Goal: Information Seeking & Learning: Learn about a topic

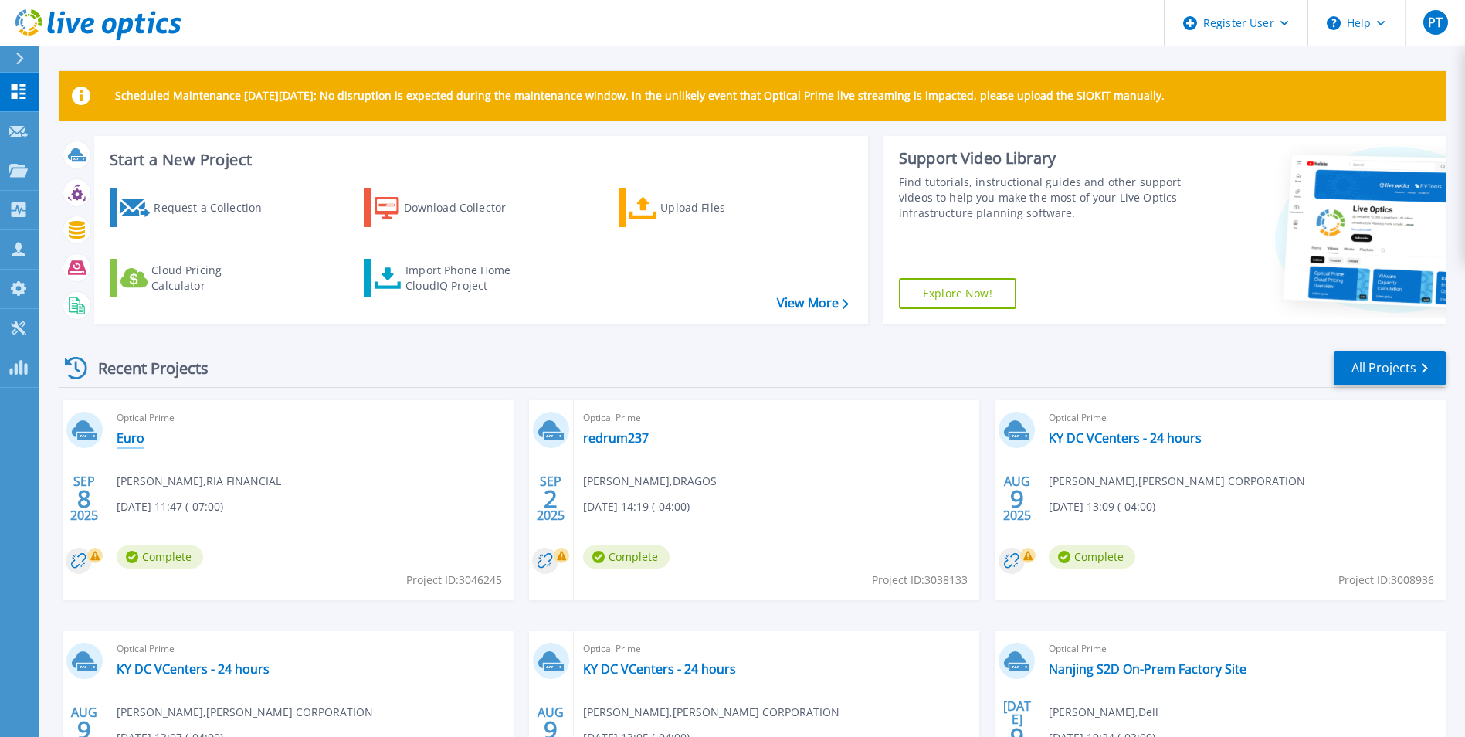
click at [134, 434] on link "Euro" at bounding box center [131, 437] width 28 height 15
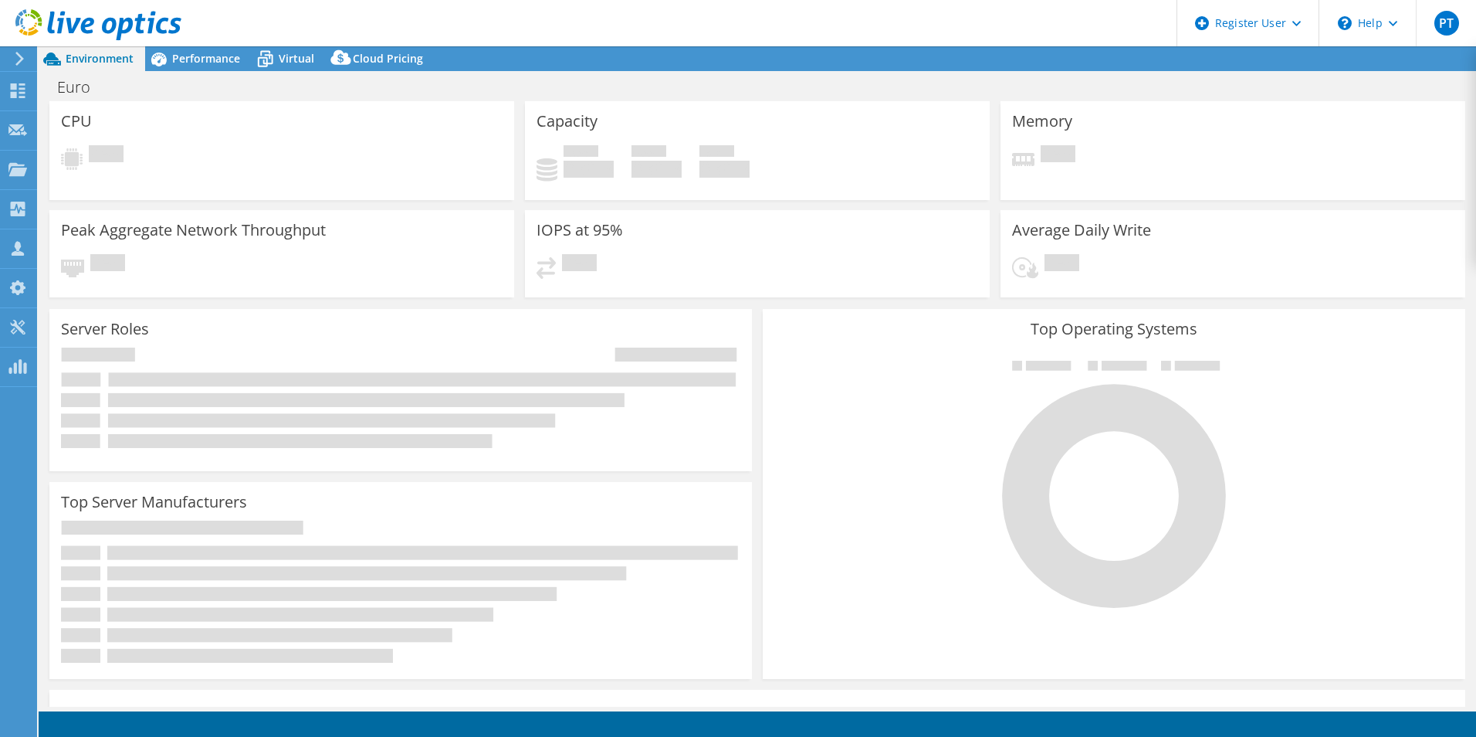
select select "USD"
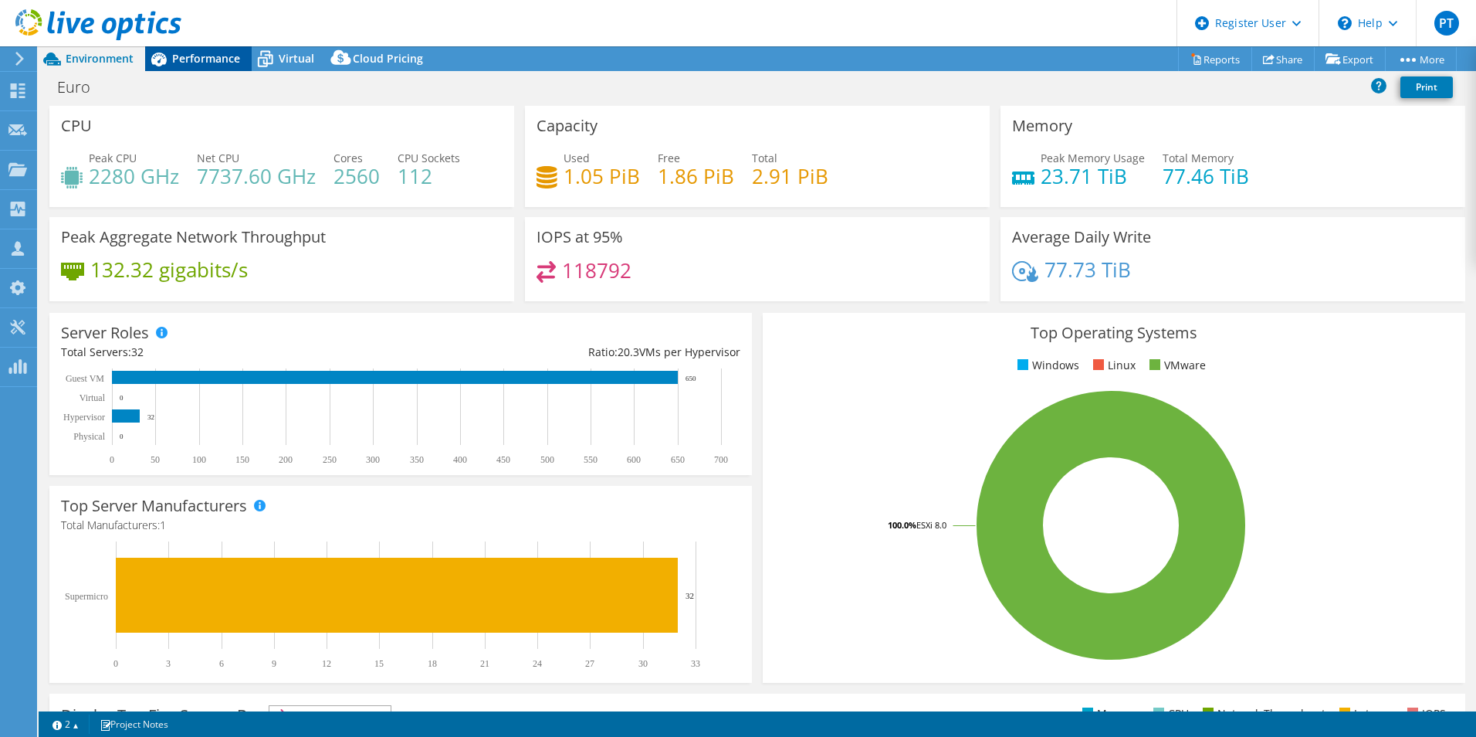
click at [205, 58] on span "Performance" at bounding box center [206, 58] width 68 height 15
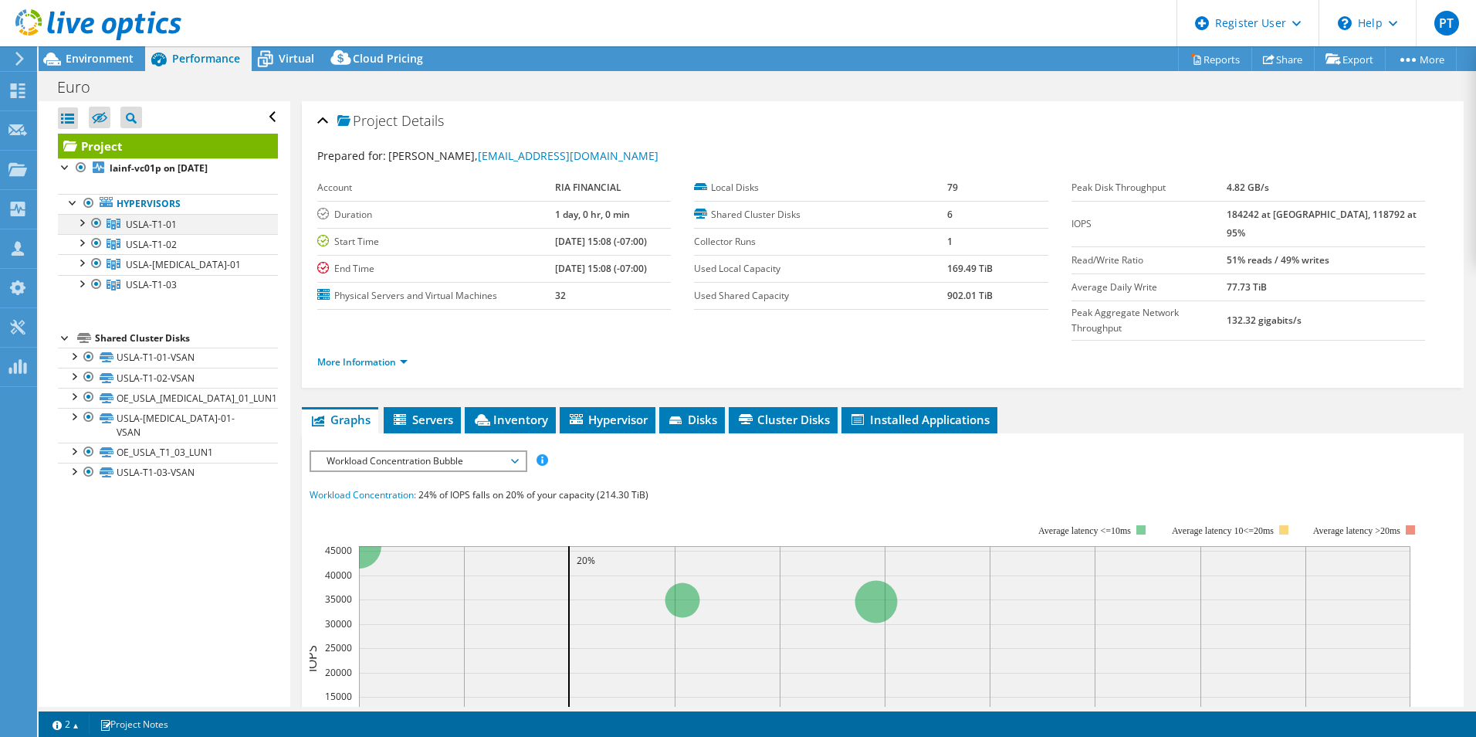
click at [83, 222] on div at bounding box center [80, 221] width 15 height 15
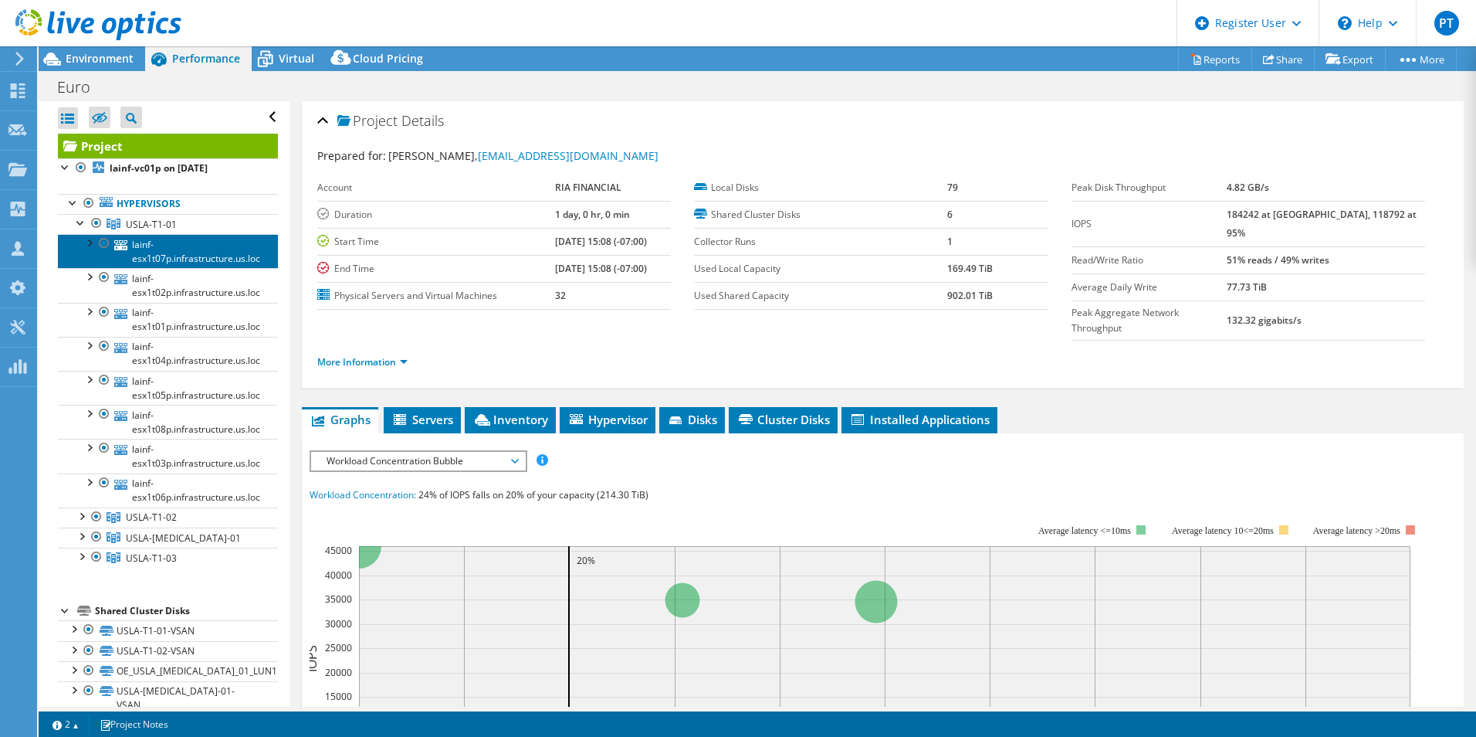
click at [185, 259] on link "lainf-esx1t07p.infrastructure.us.loc" at bounding box center [168, 251] width 220 height 34
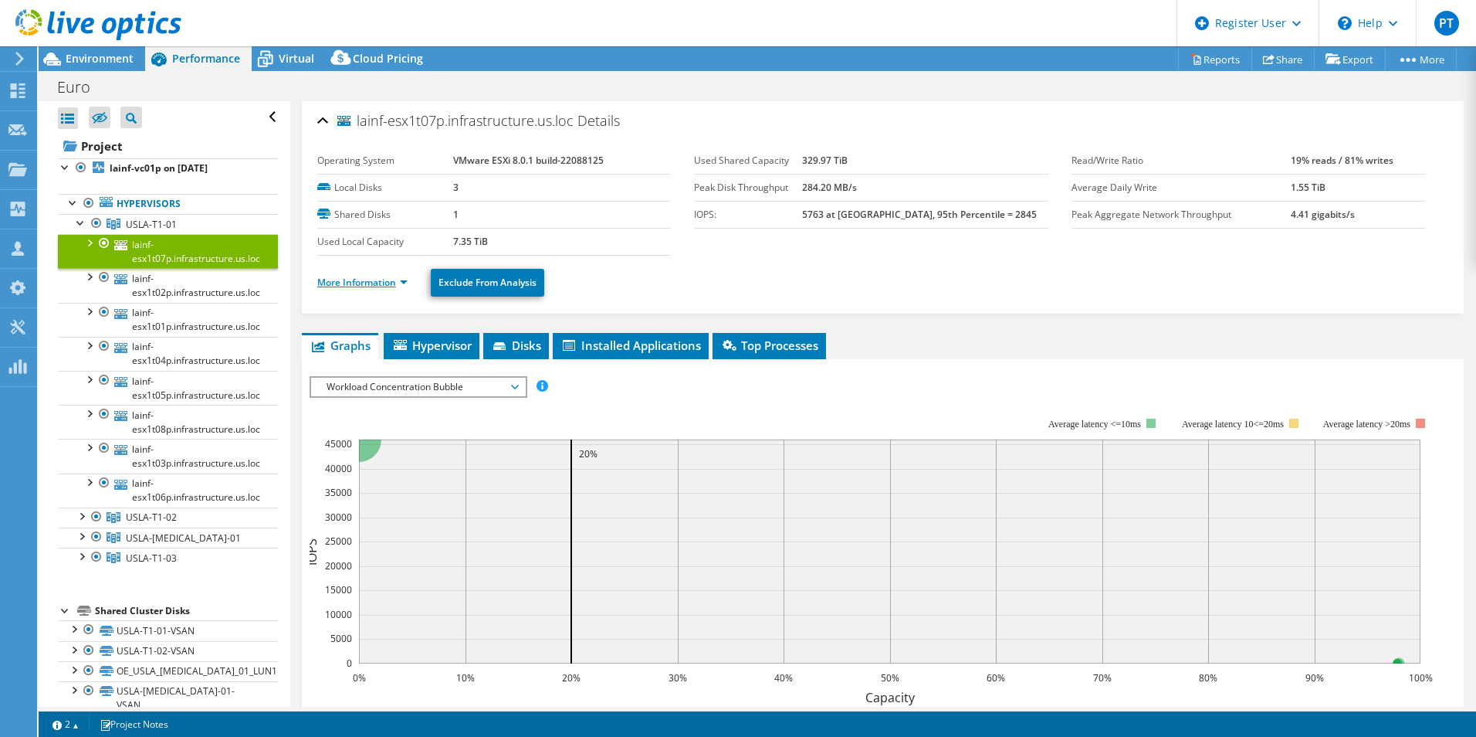
click at [405, 282] on link "More Information" at bounding box center [362, 282] width 90 height 13
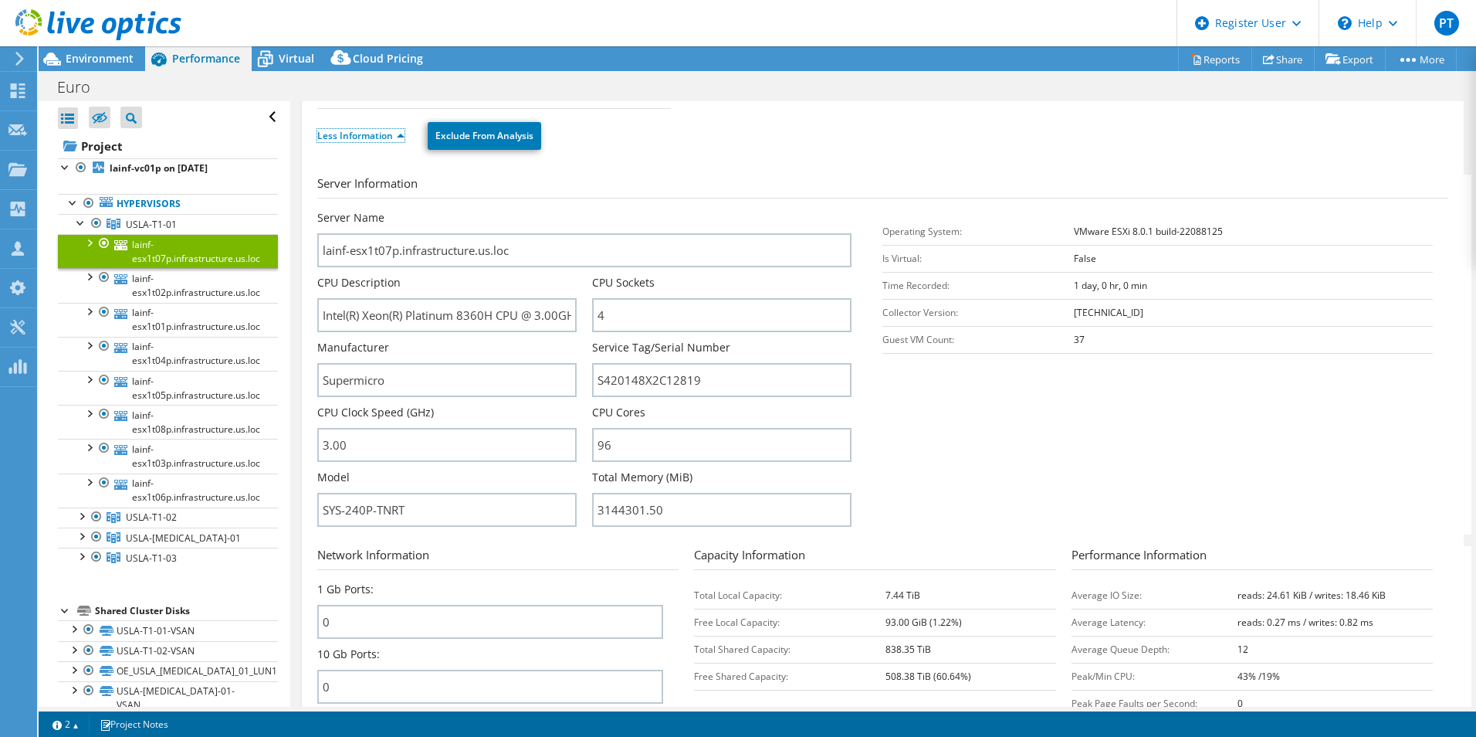
scroll to position [154, 0]
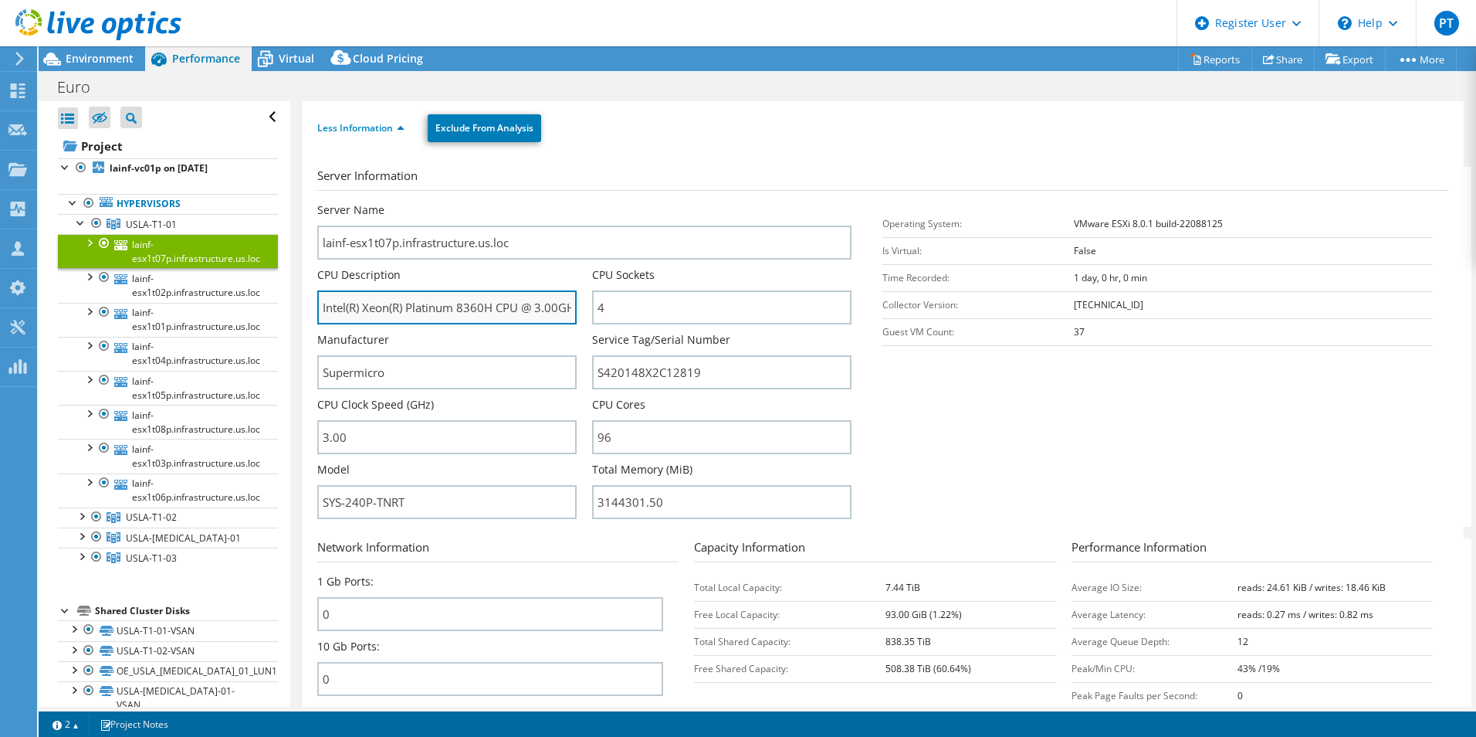
click at [460, 307] on input "Intel(R) Xeon(R) Platinum 8360H CPU @ 3.00GHz 3.00 GHz" at bounding box center [446, 307] width 259 height 34
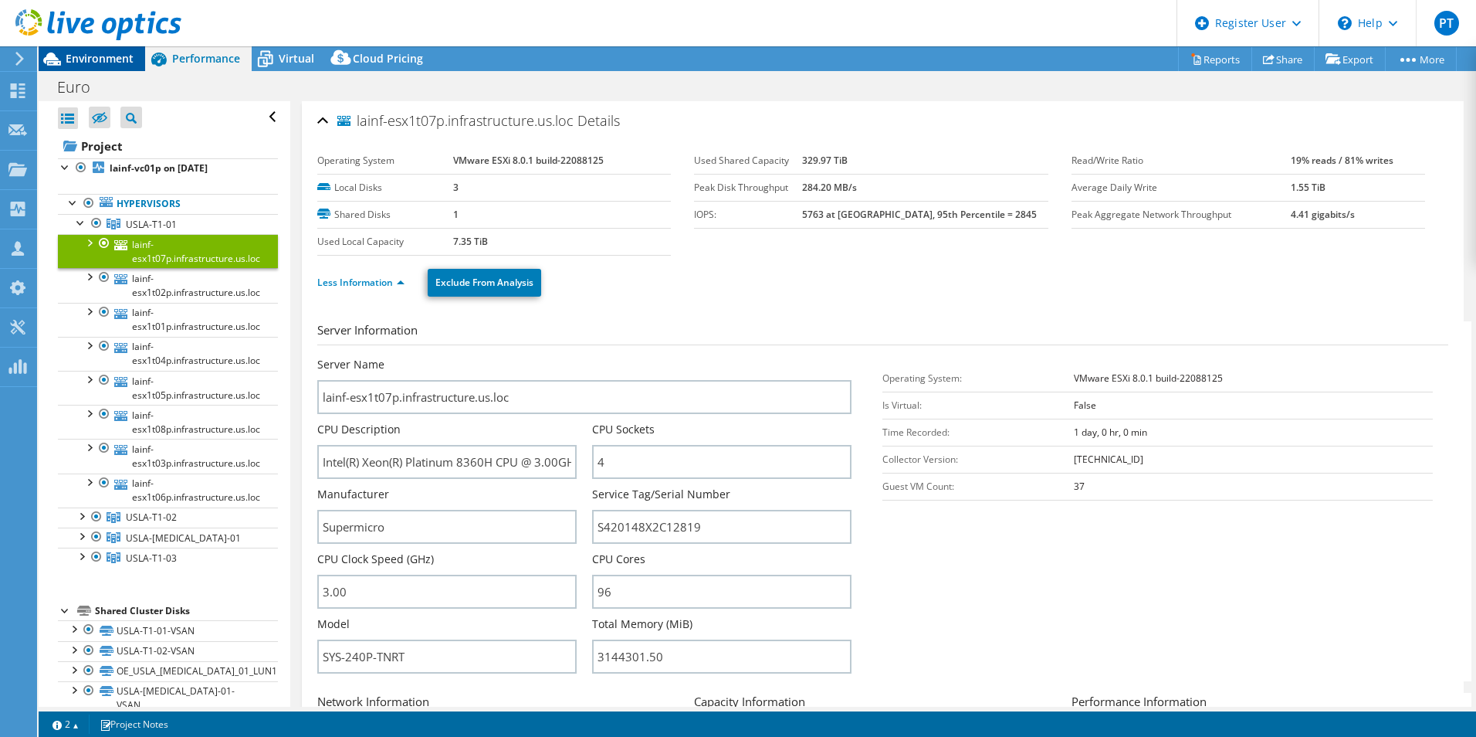
click at [104, 56] on span "Environment" at bounding box center [100, 58] width 68 height 15
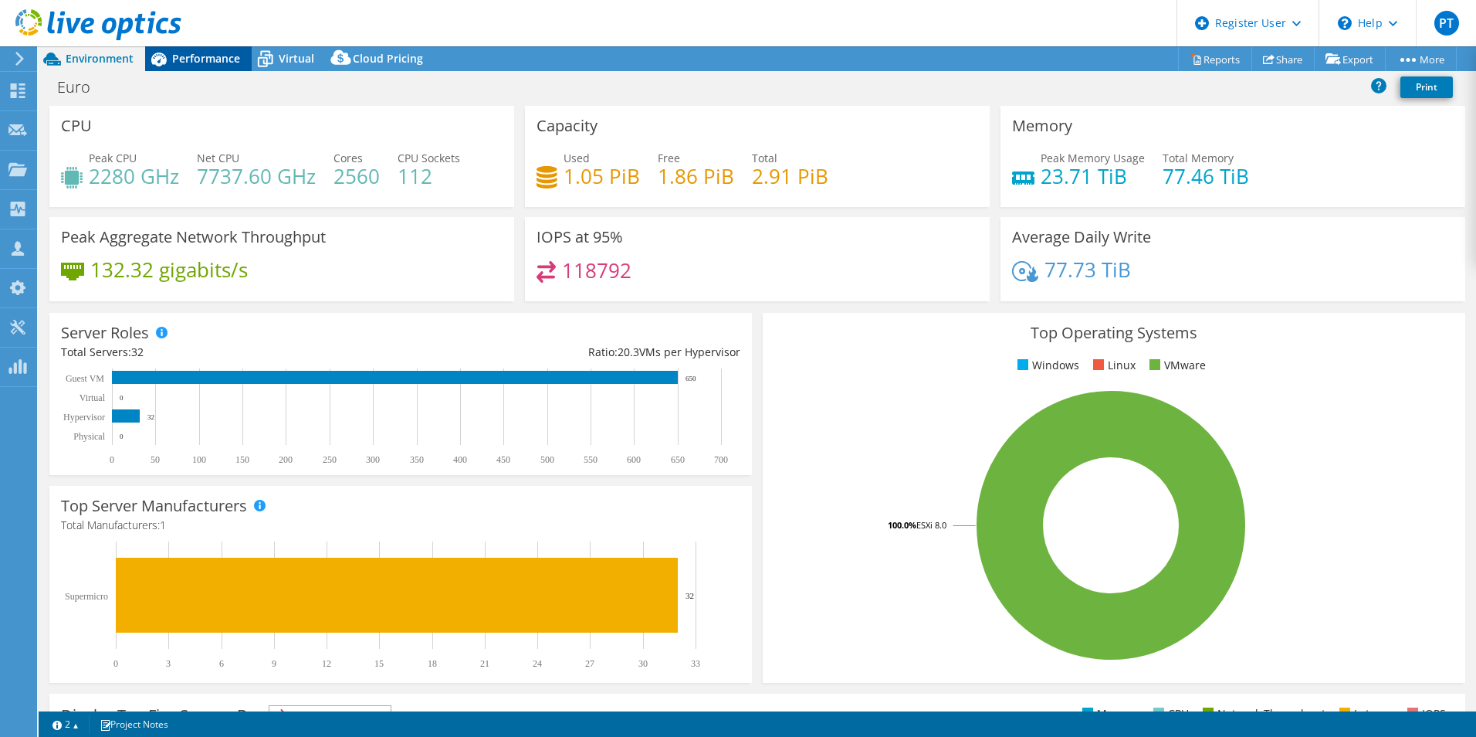
click at [207, 60] on span "Performance" at bounding box center [206, 58] width 68 height 15
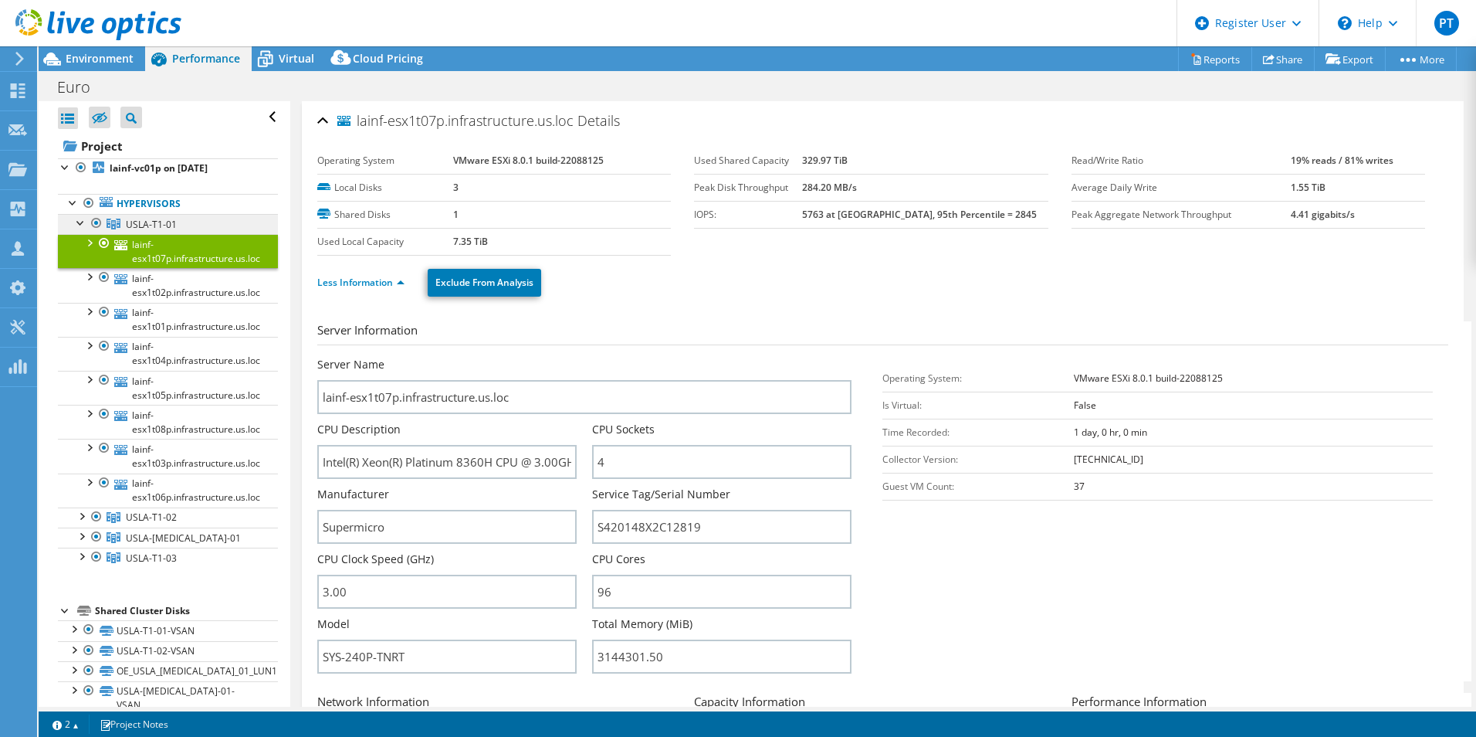
click at [182, 219] on link "USLA-T1-01" at bounding box center [168, 224] width 220 height 20
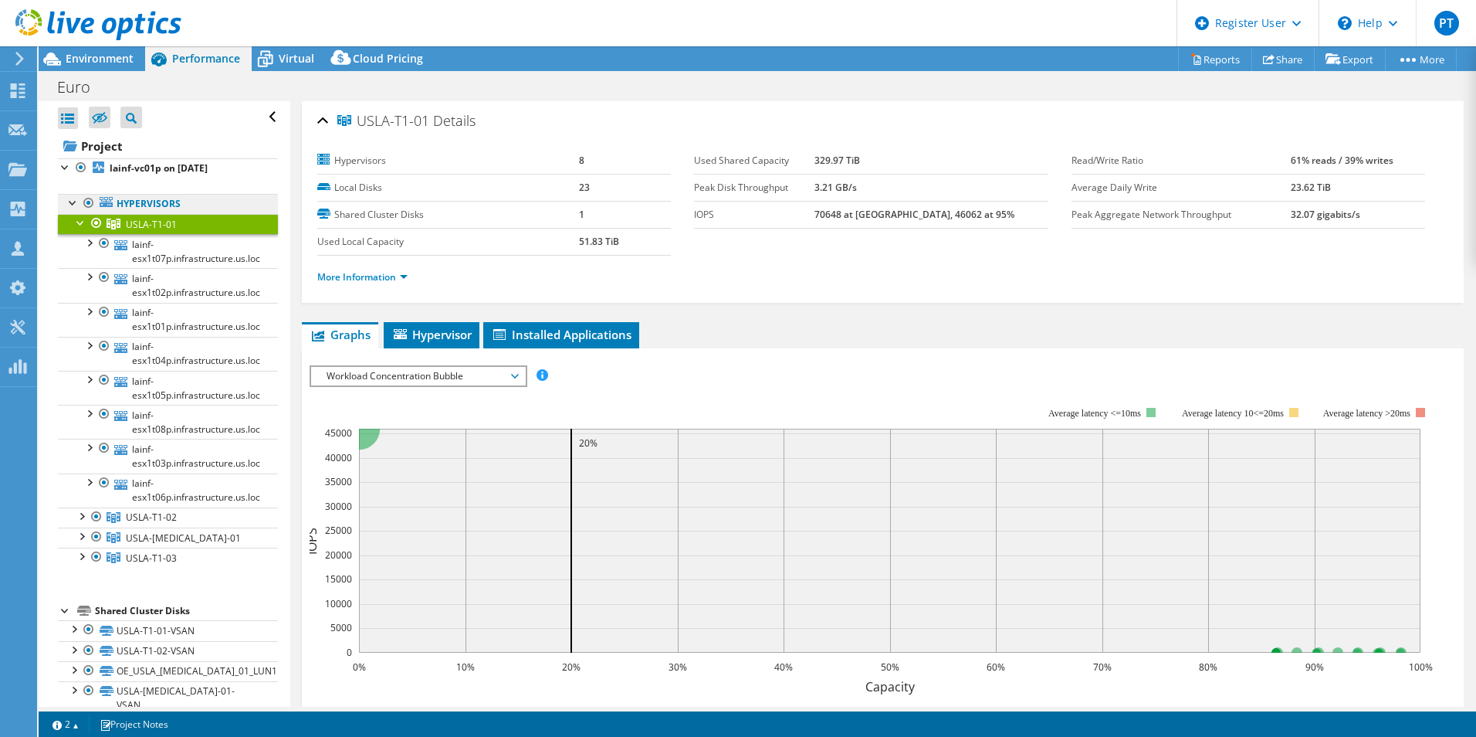
click at [178, 201] on link "Hypervisors" at bounding box center [168, 204] width 220 height 20
click at [520, 375] on span "Workload Concentration Bubble" at bounding box center [418, 376] width 214 height 19
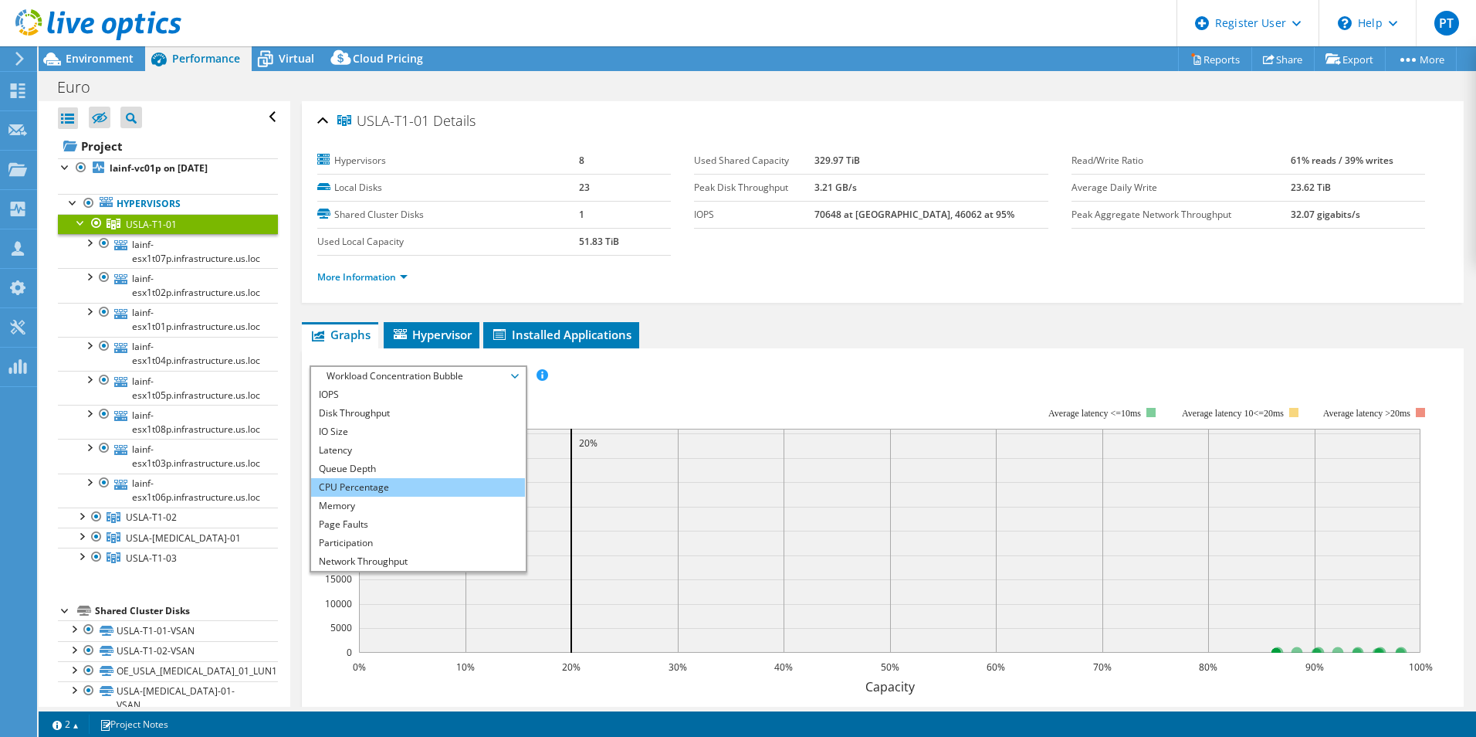
click at [432, 484] on li "CPU Percentage" at bounding box center [418, 487] width 214 height 19
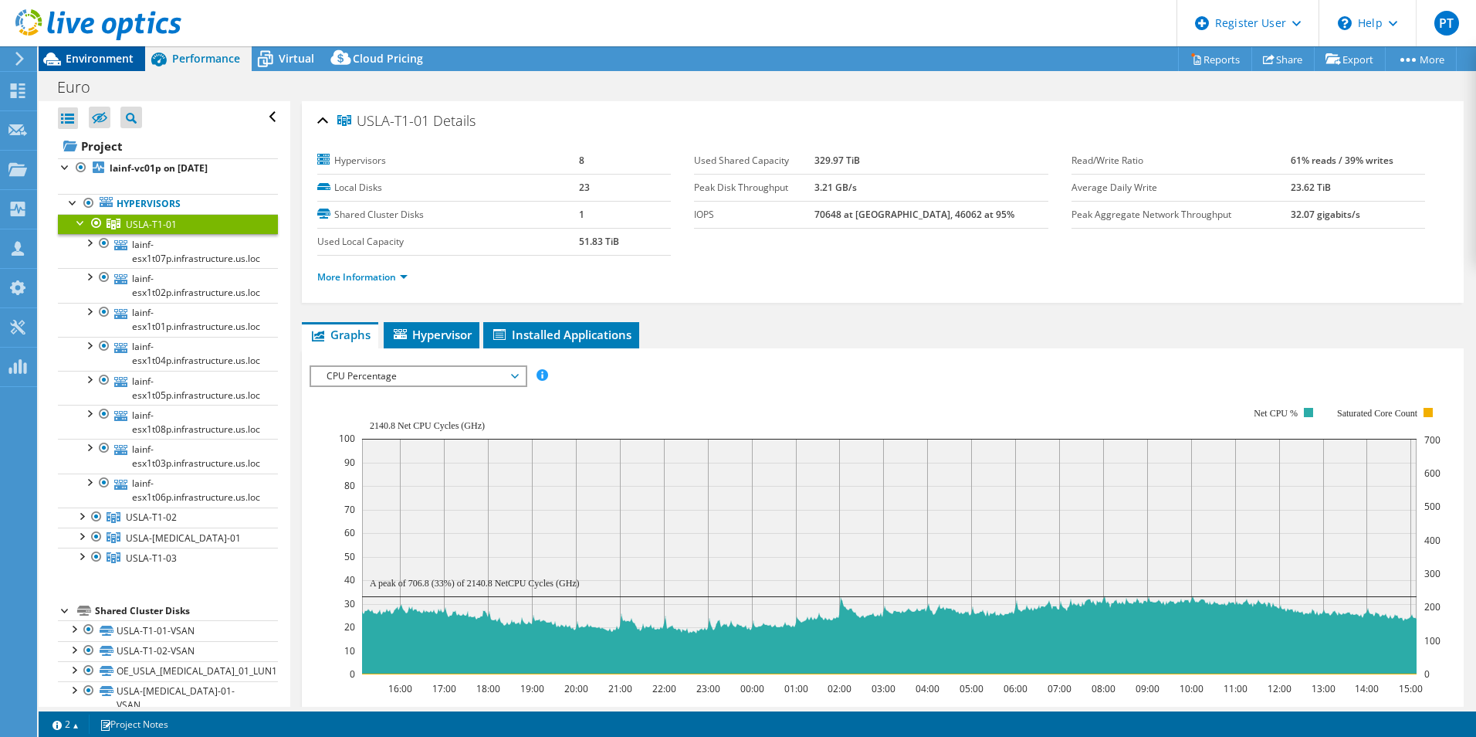
click at [79, 59] on span "Environment" at bounding box center [100, 58] width 68 height 15
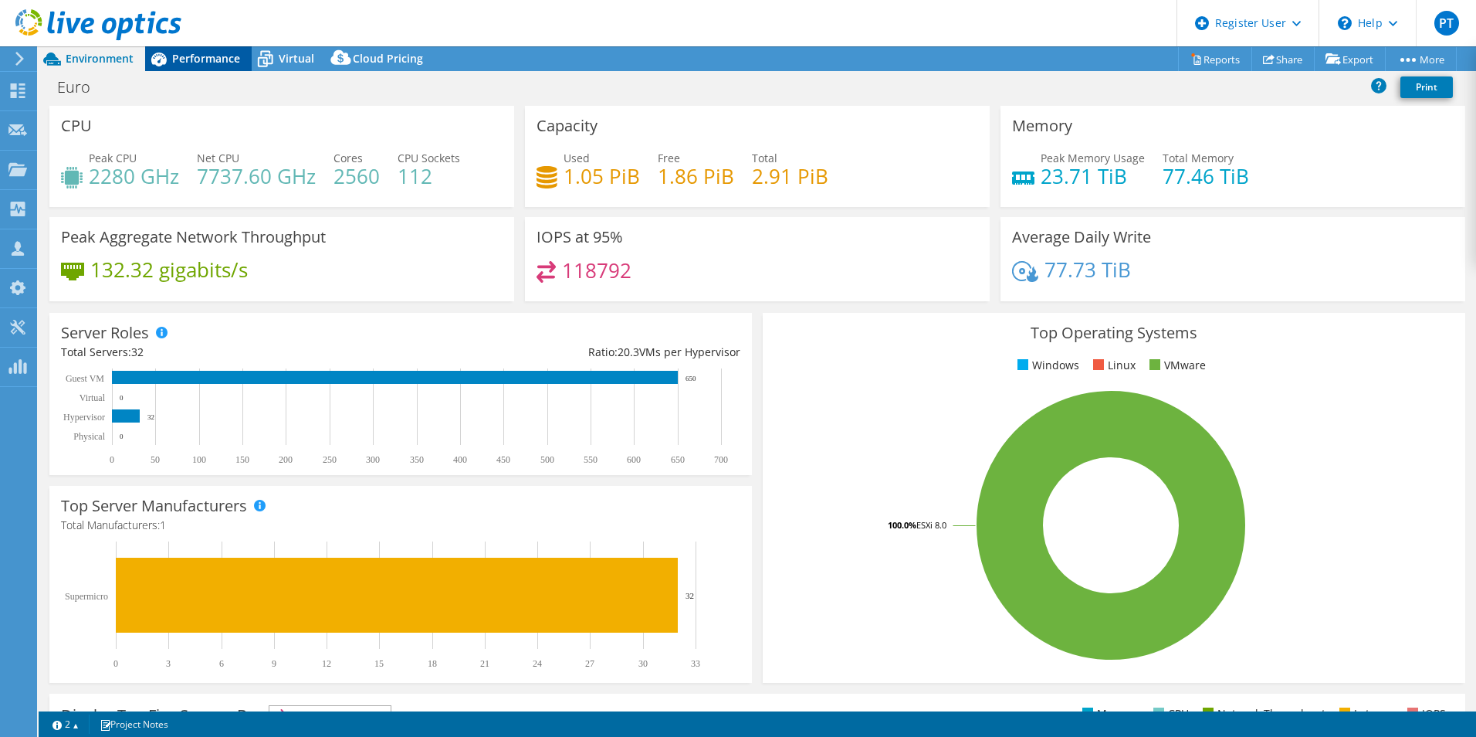
click at [207, 60] on span "Performance" at bounding box center [206, 58] width 68 height 15
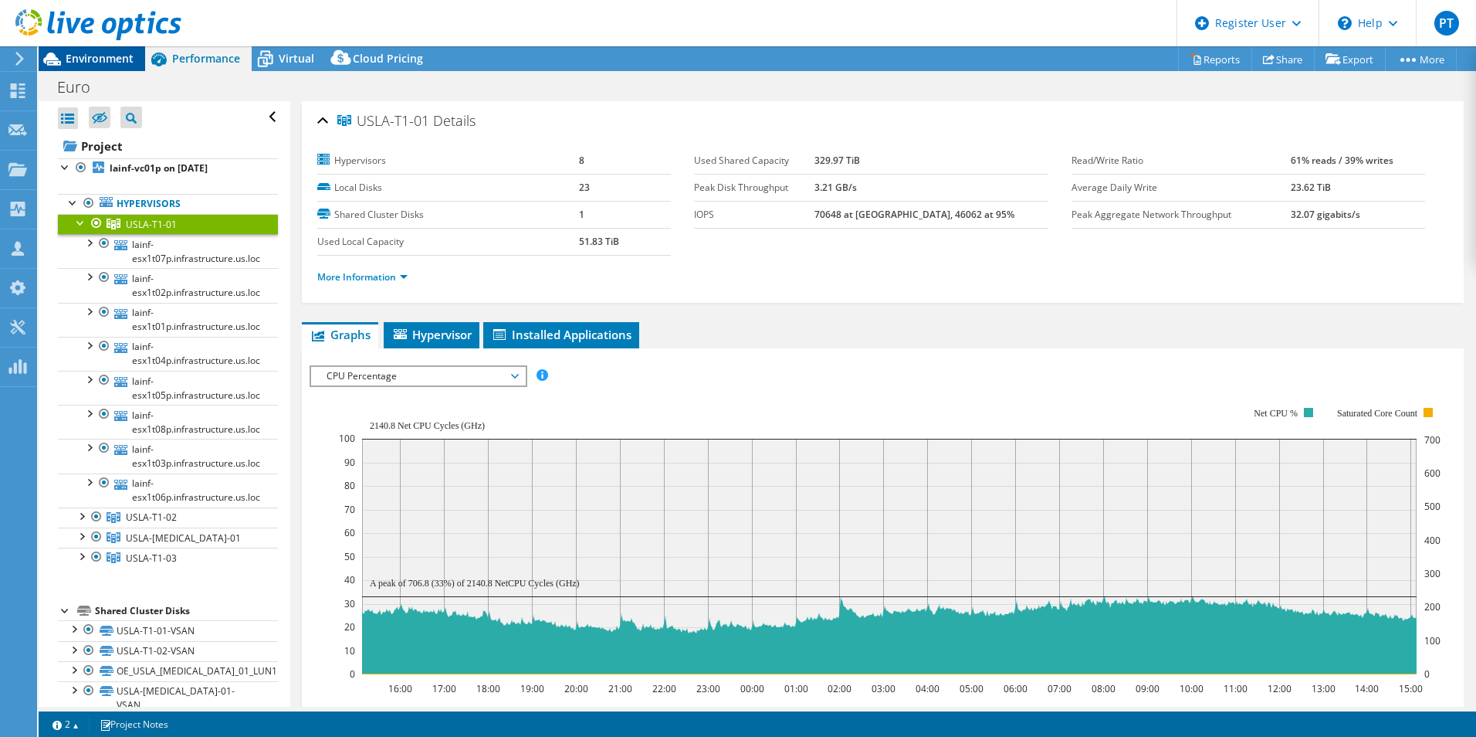
click at [110, 66] on div "Environment" at bounding box center [92, 58] width 107 height 25
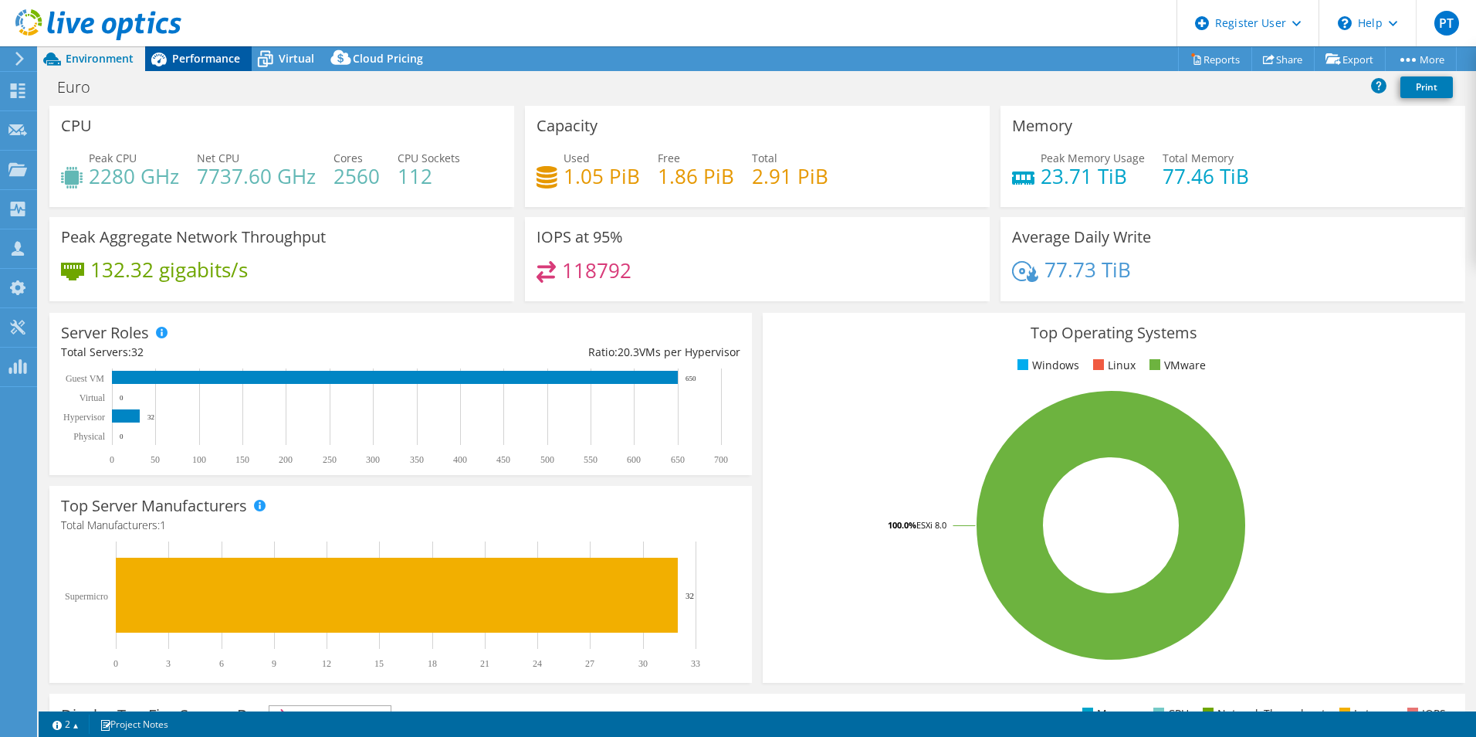
click at [201, 63] on span "Performance" at bounding box center [206, 58] width 68 height 15
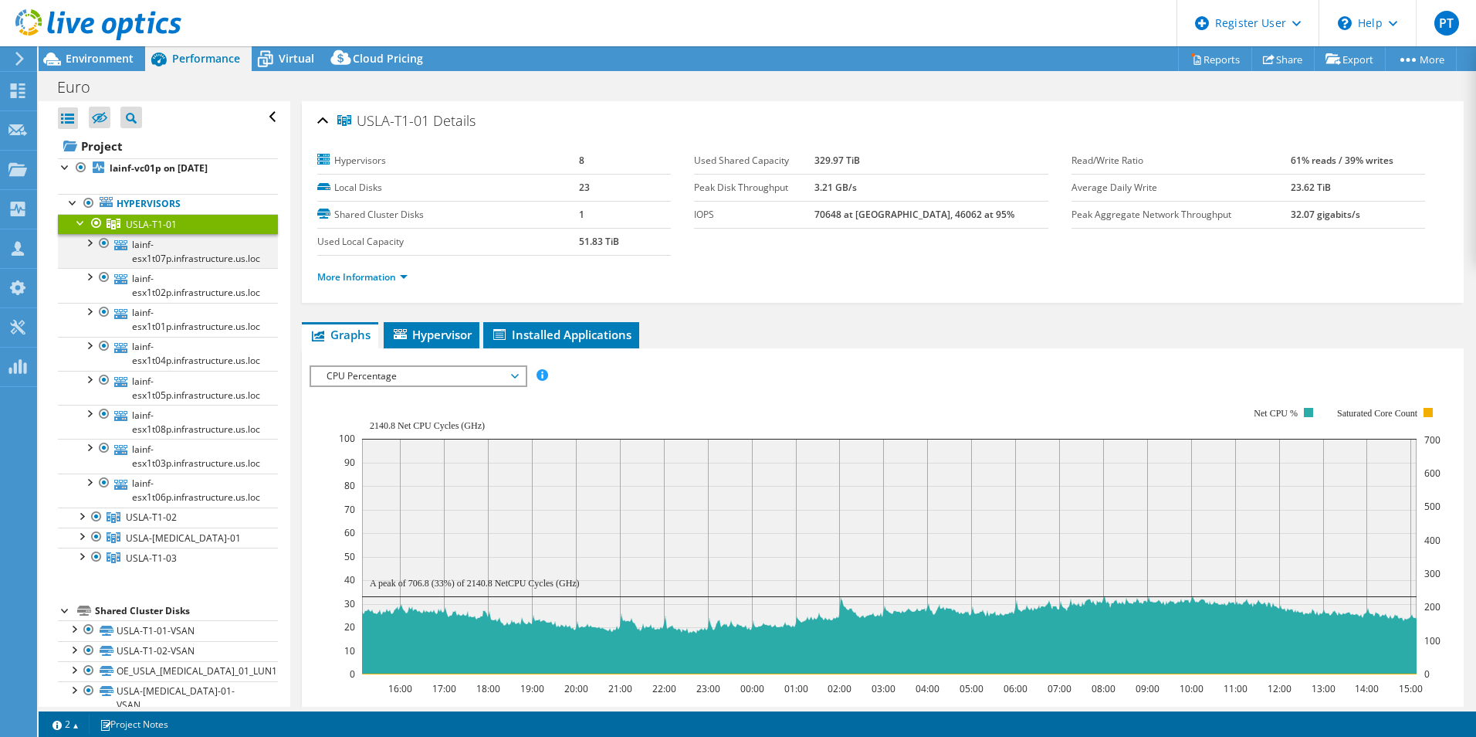
click at [90, 244] on div at bounding box center [88, 241] width 15 height 15
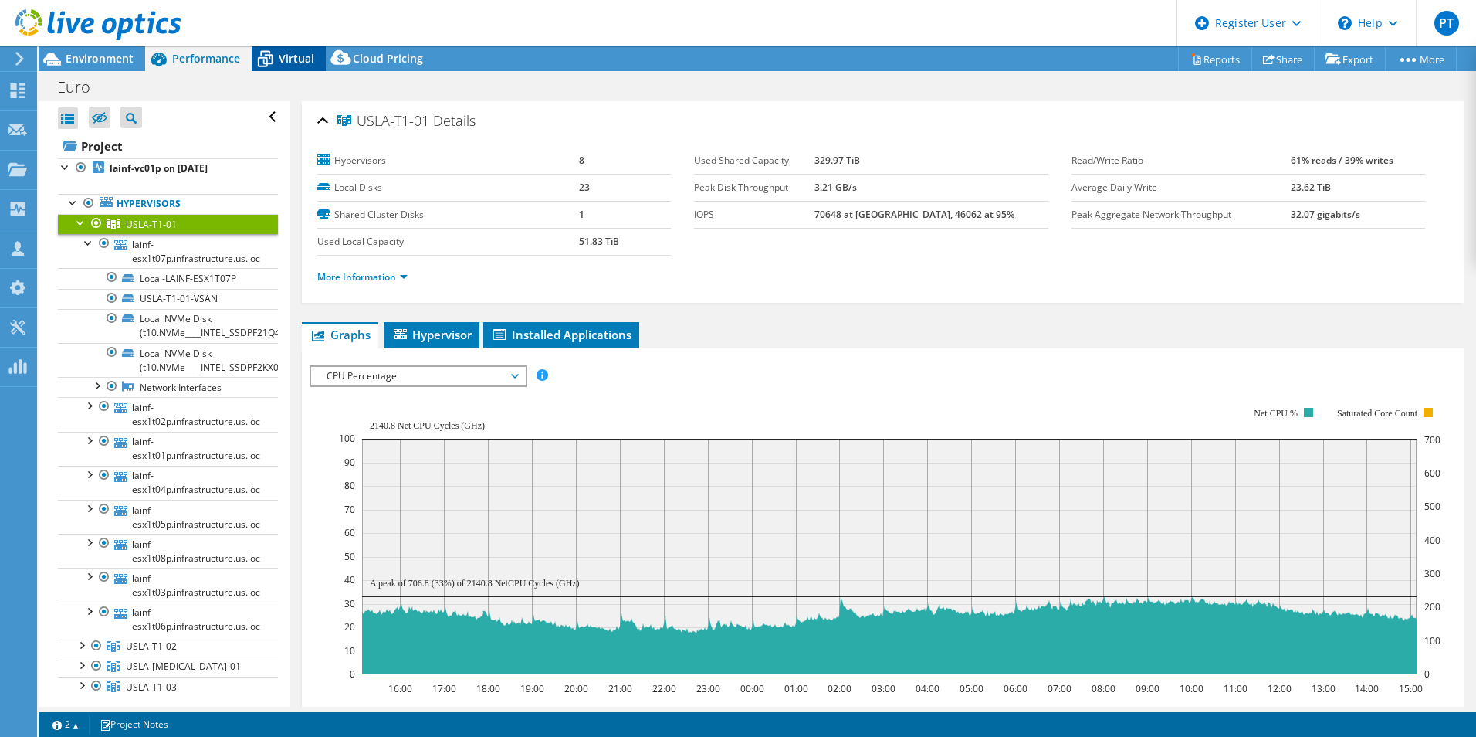
click at [303, 54] on span "Virtual" at bounding box center [297, 58] width 36 height 15
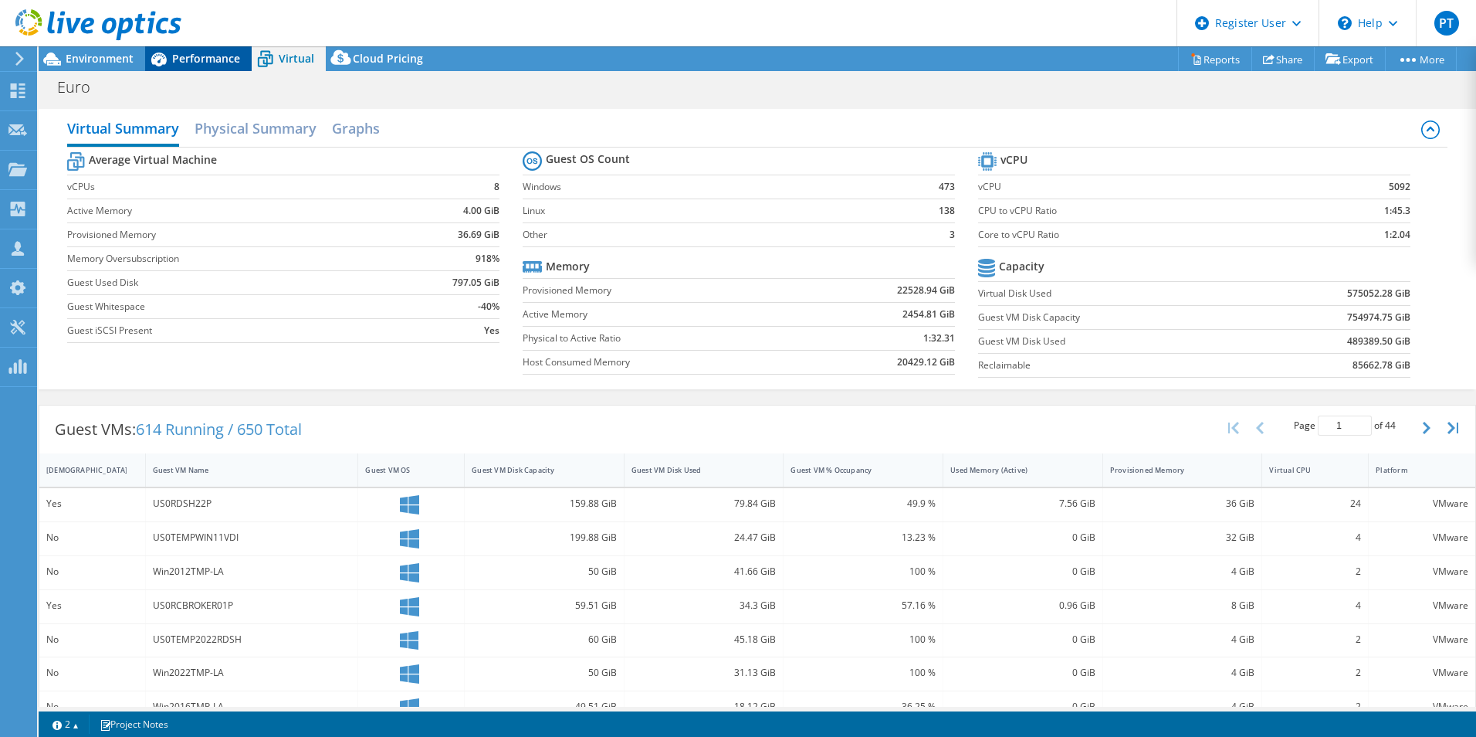
click at [187, 58] on span "Performance" at bounding box center [206, 58] width 68 height 15
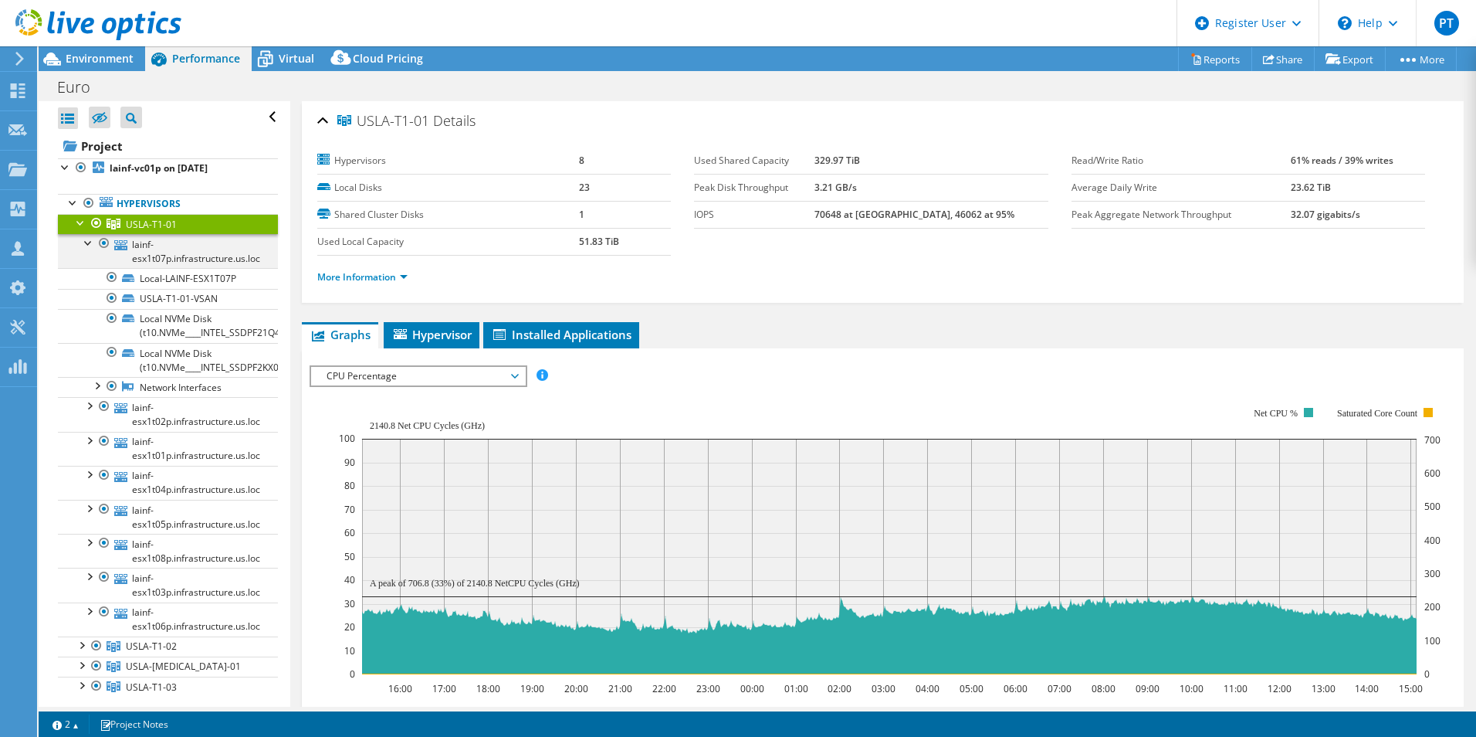
click at [85, 242] on div at bounding box center [88, 241] width 15 height 15
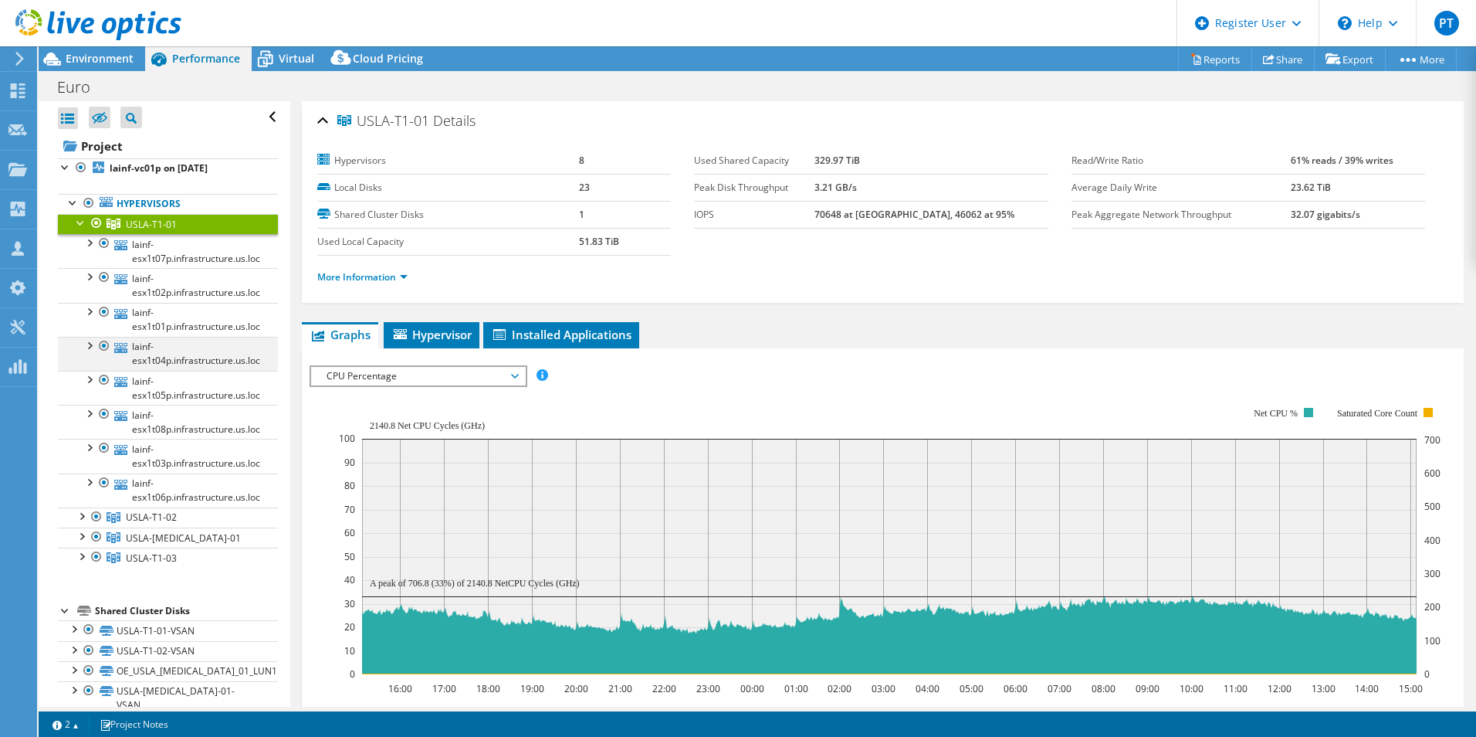
click at [107, 346] on div at bounding box center [104, 346] width 15 height 19
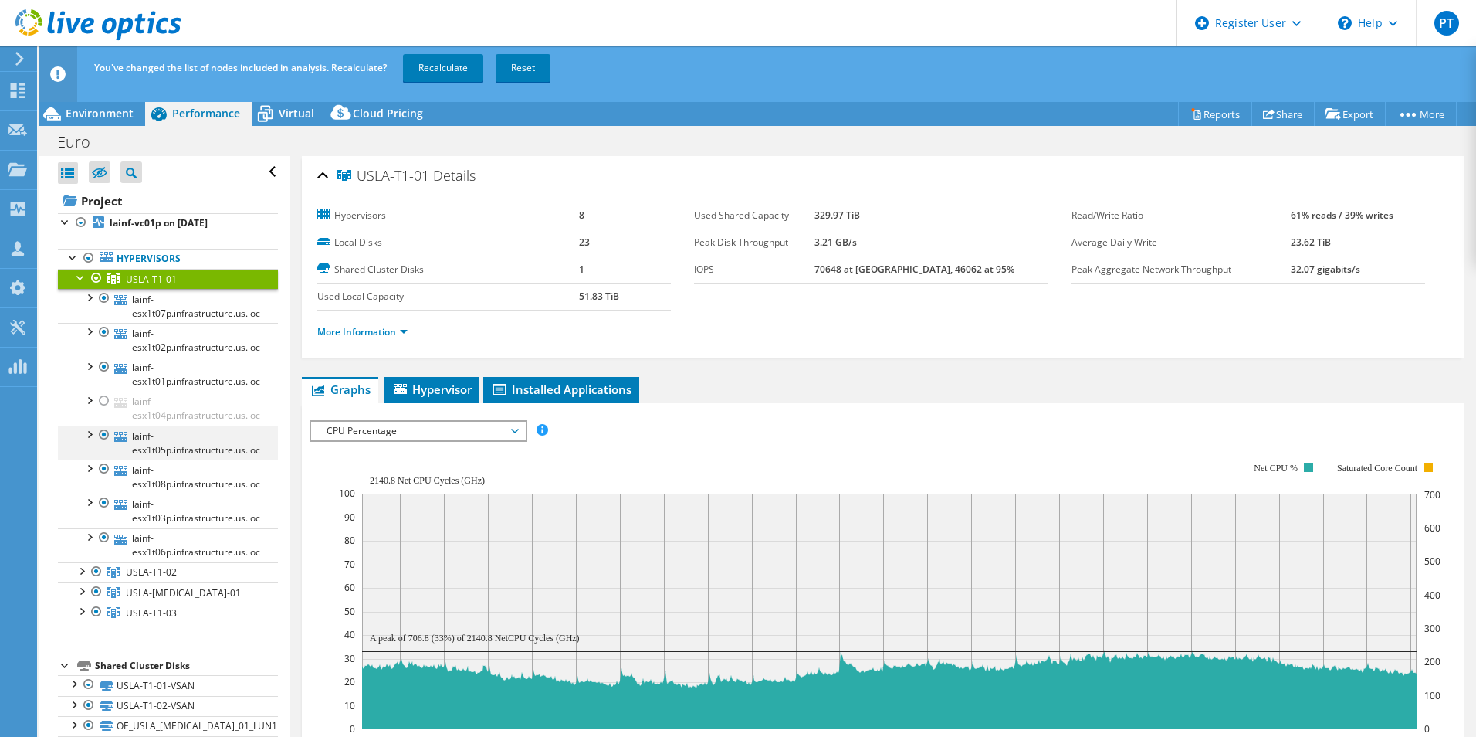
click at [103, 437] on div at bounding box center [104, 434] width 15 height 19
click at [102, 469] on div at bounding box center [104, 468] width 15 height 19
click at [107, 536] on div at bounding box center [104, 537] width 15 height 19
click at [109, 368] on div at bounding box center [104, 366] width 15 height 19
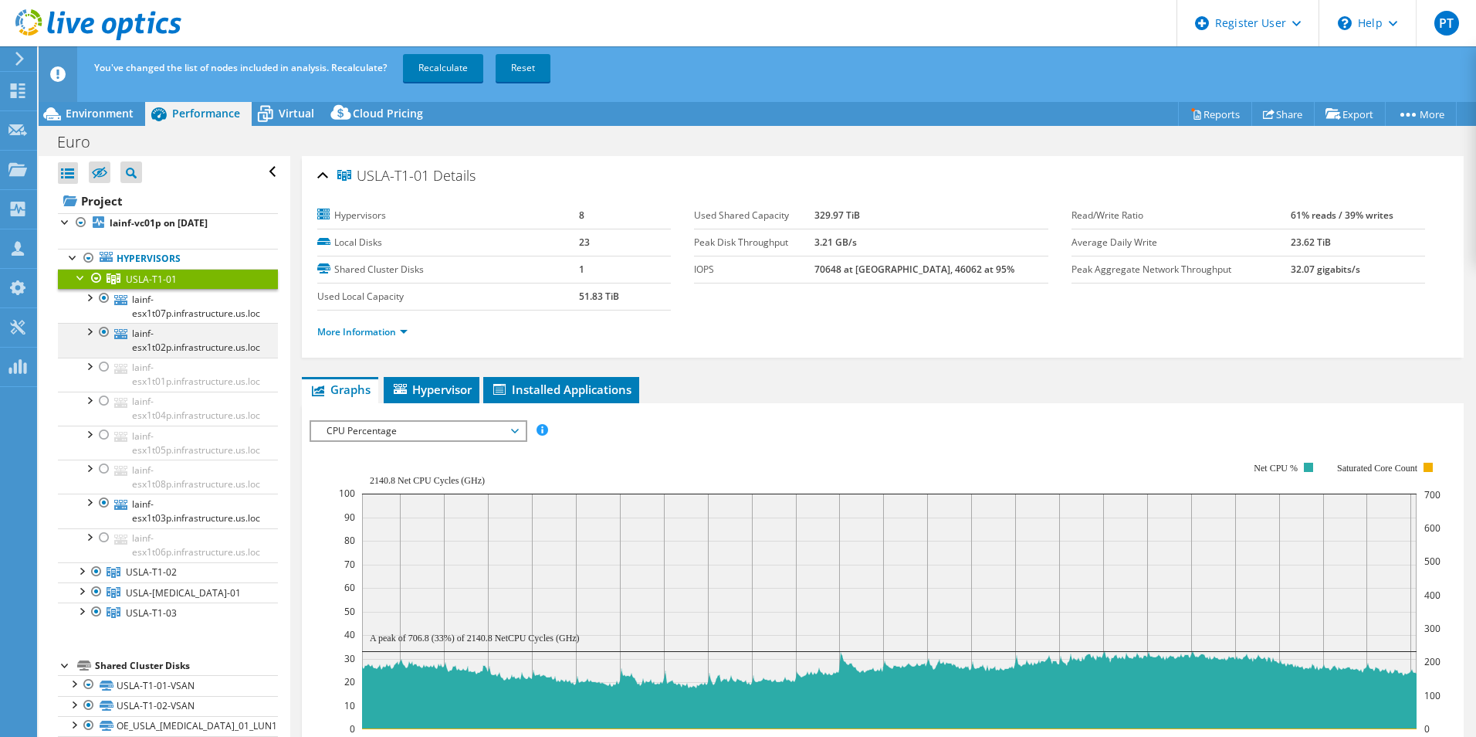
click at [109, 330] on div at bounding box center [104, 332] width 15 height 19
click at [82, 276] on div at bounding box center [80, 276] width 15 height 15
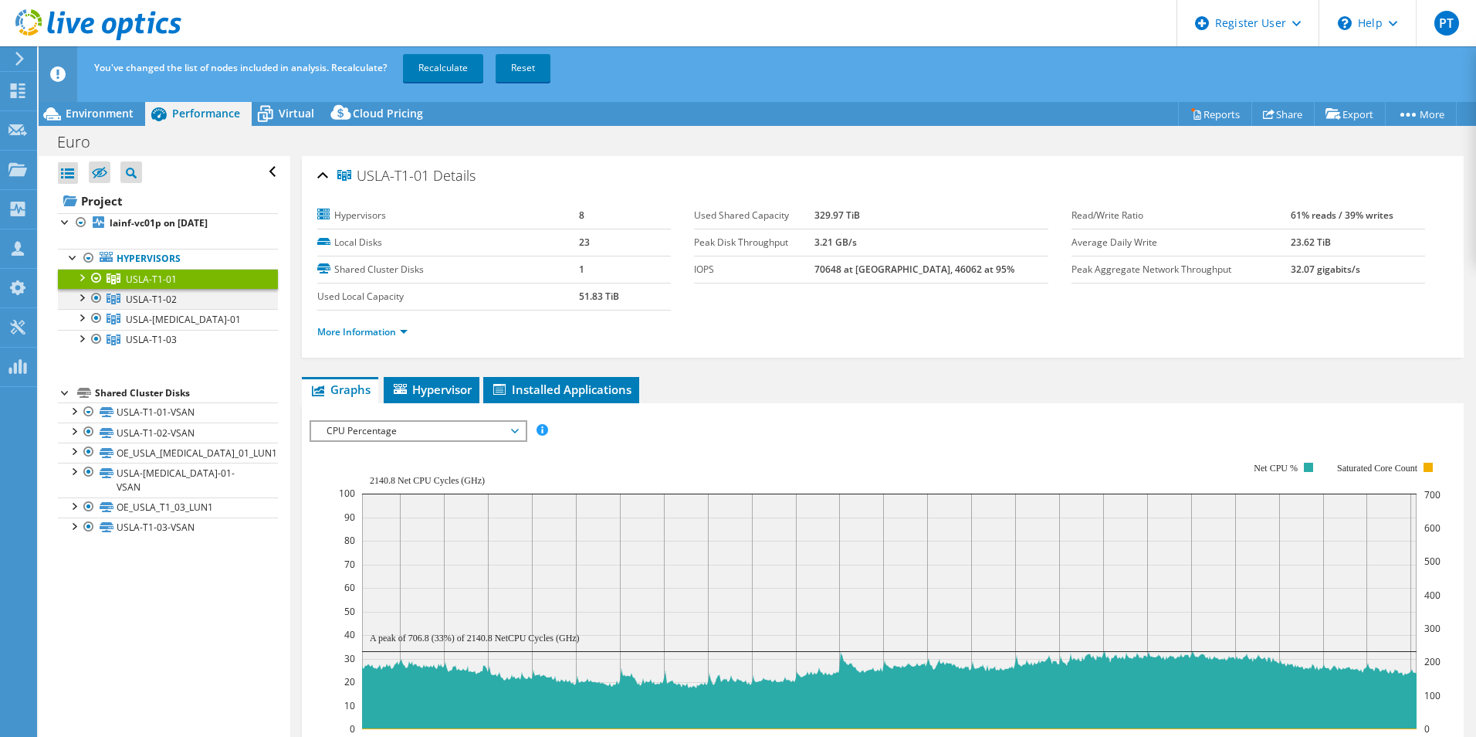
click at [82, 298] on div at bounding box center [80, 296] width 15 height 15
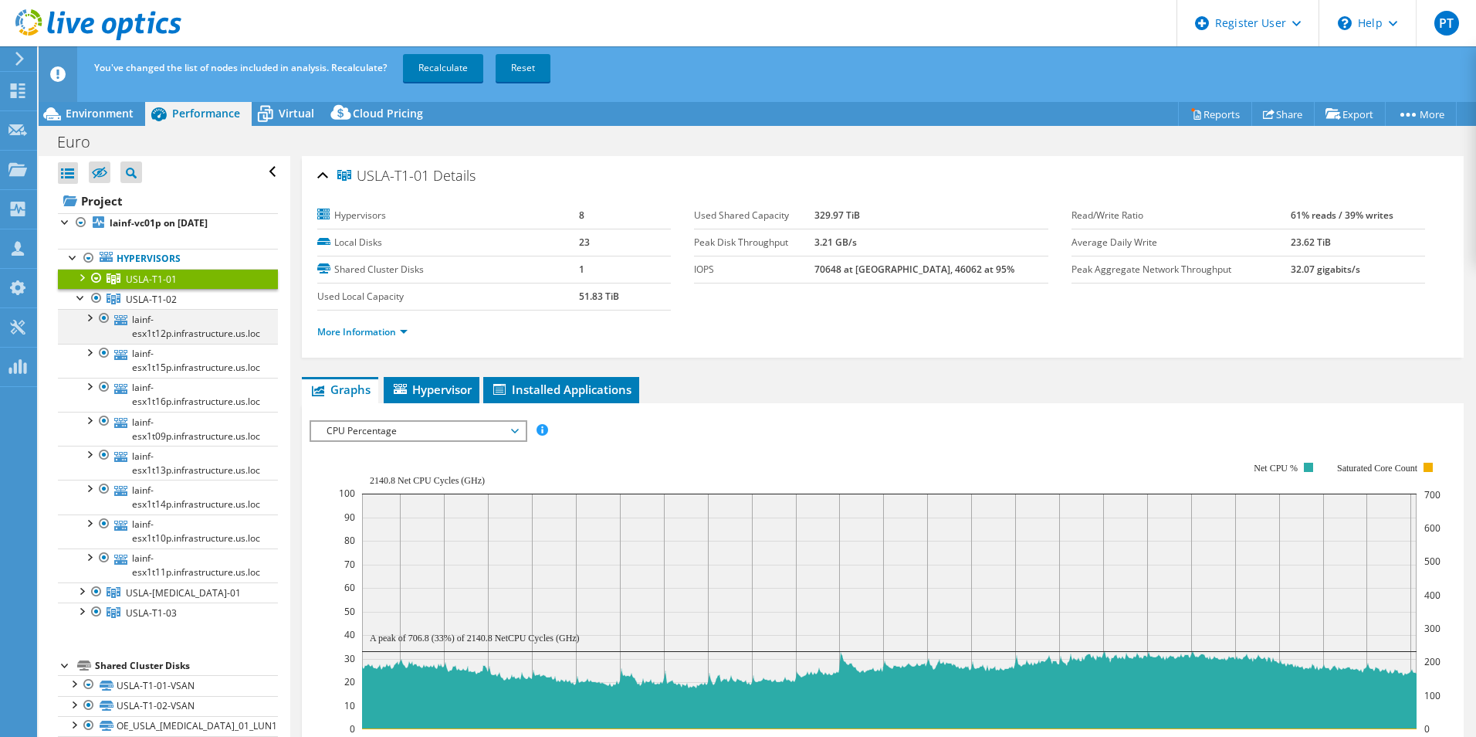
click at [89, 316] on div at bounding box center [88, 316] width 15 height 15
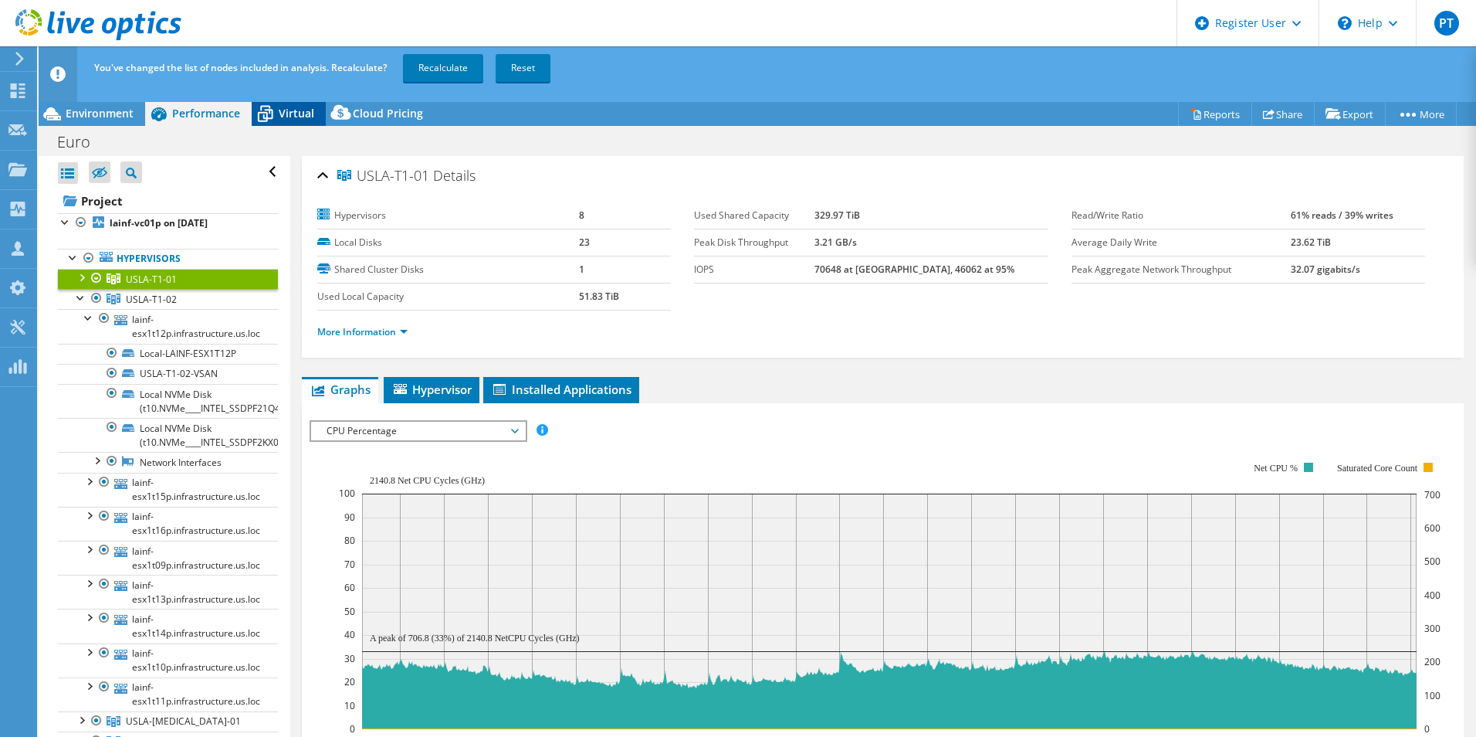
click at [274, 107] on icon at bounding box center [265, 113] width 27 height 27
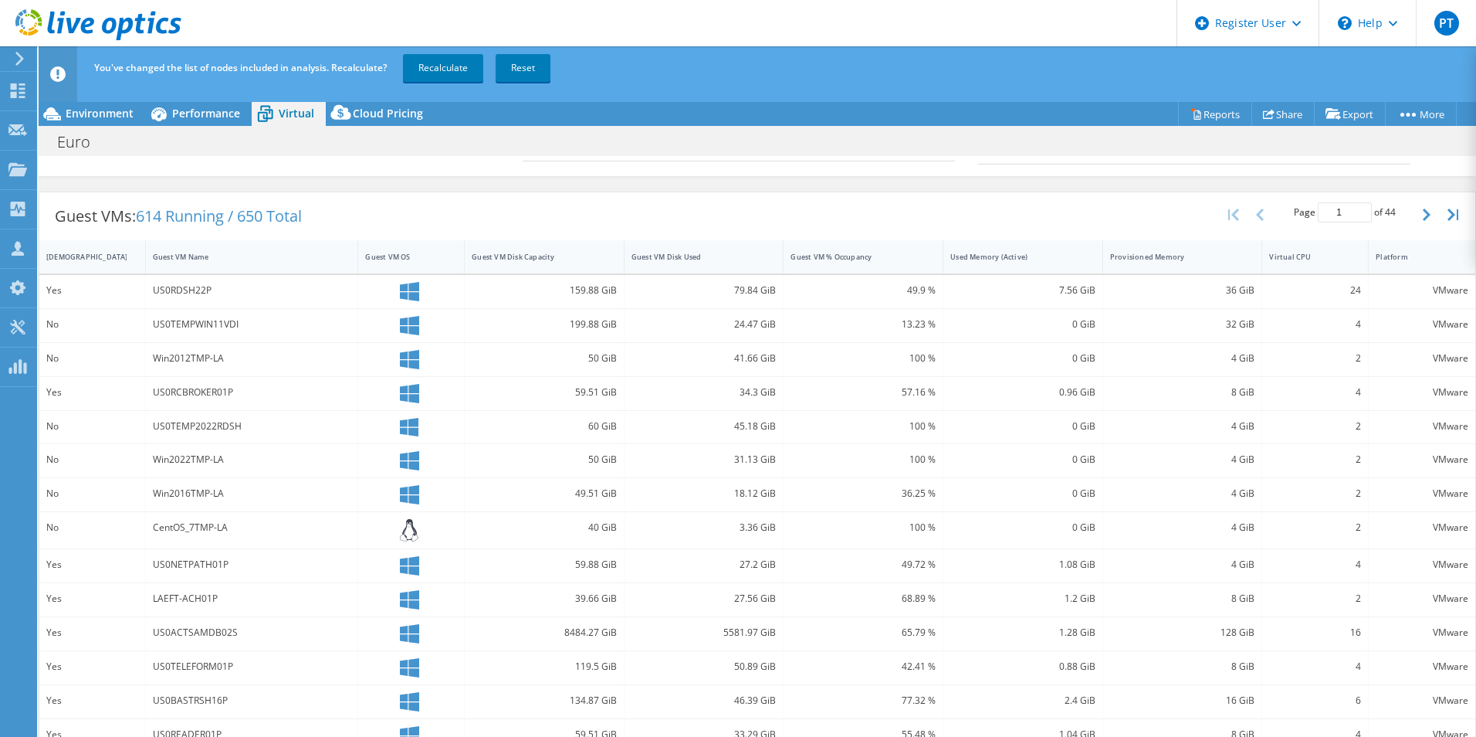
scroll to position [301, 0]
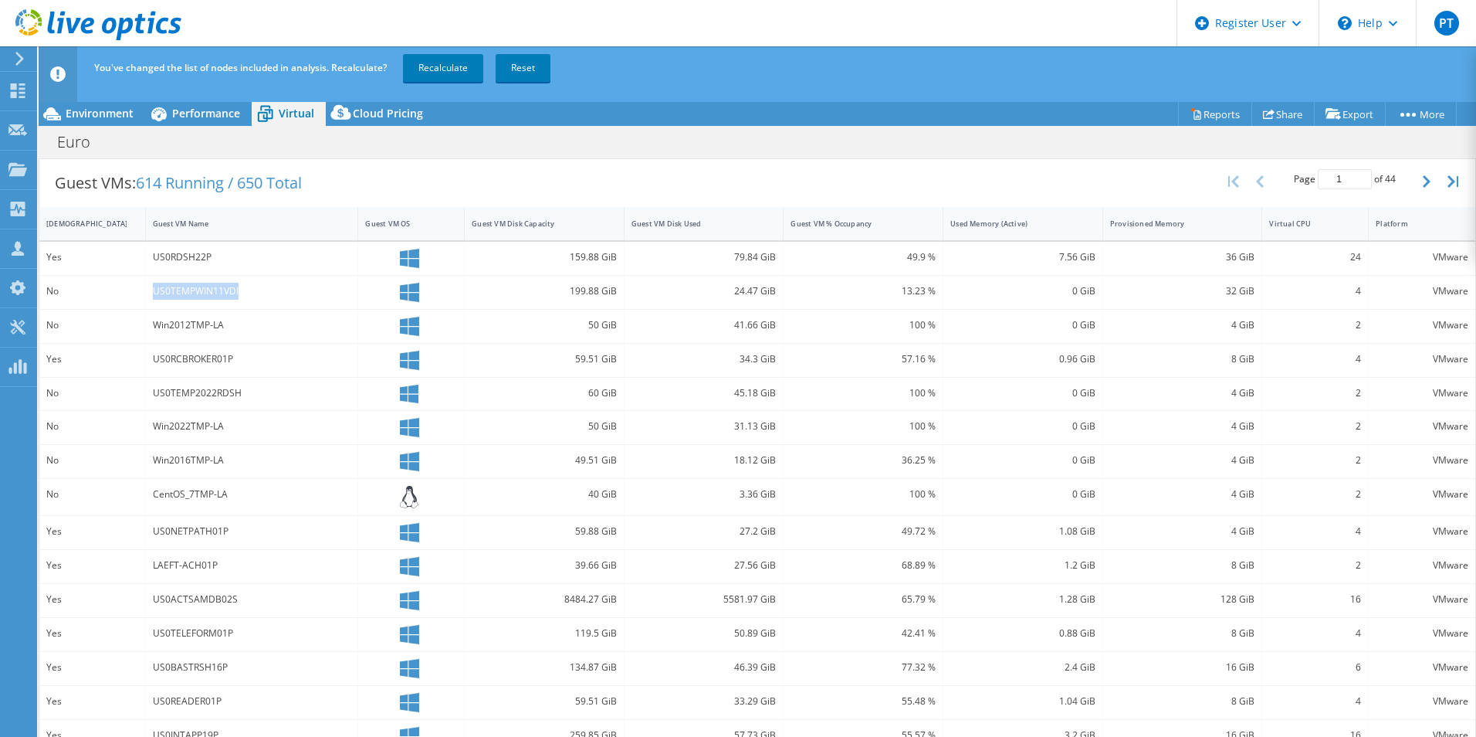
drag, startPoint x: 153, startPoint y: 293, endPoint x: 239, endPoint y: 292, distance: 86.5
click at [239, 292] on div "US0TEMPWIN11VDI" at bounding box center [252, 291] width 198 height 17
drag, startPoint x: 151, startPoint y: 357, endPoint x: 236, endPoint y: 360, distance: 85.8
click at [236, 360] on div "US0RCBROKER01P" at bounding box center [252, 360] width 213 height 33
drag, startPoint x: 236, startPoint y: 360, endPoint x: 151, endPoint y: 393, distance: 91.2
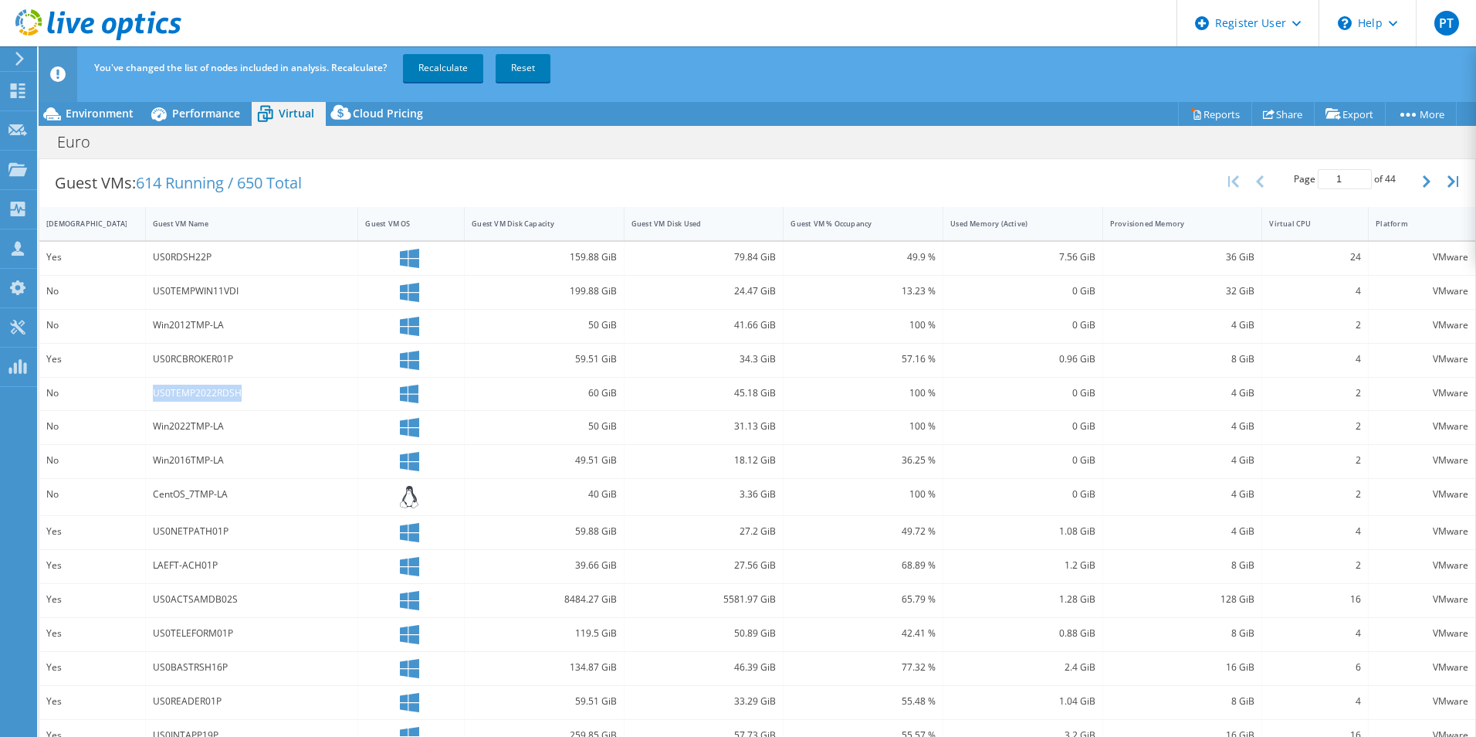
click at [153, 393] on div "US0TEMP2022RDSH" at bounding box center [252, 393] width 198 height 17
click at [312, 517] on div "US0NETPATH01P" at bounding box center [252, 532] width 213 height 33
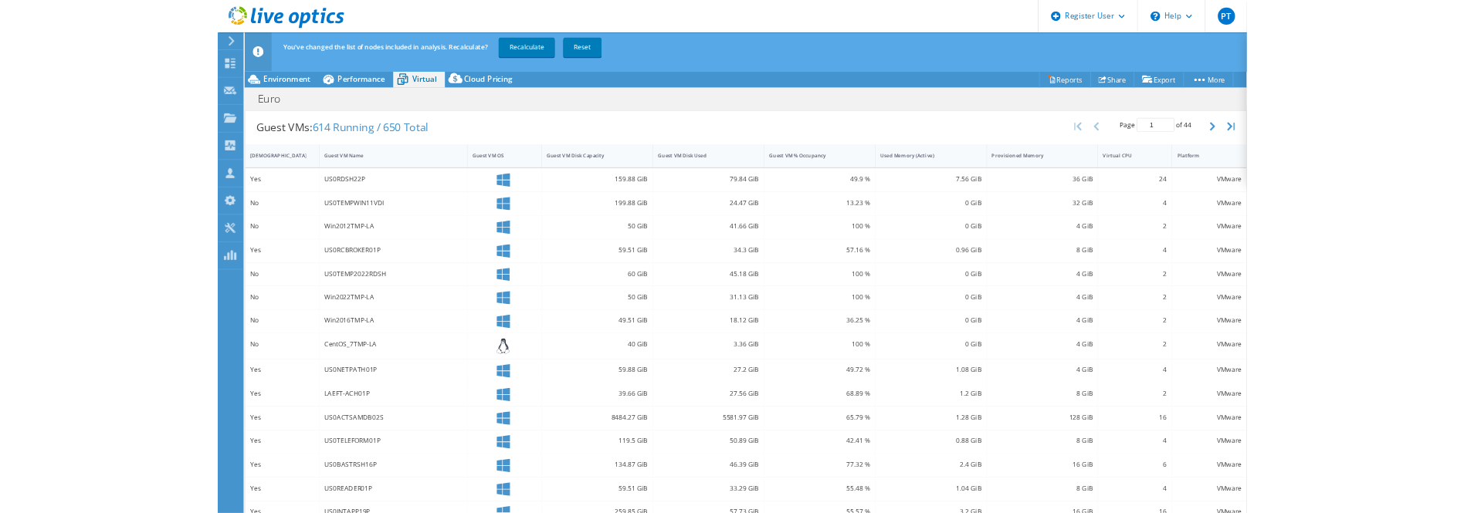
scroll to position [0, 0]
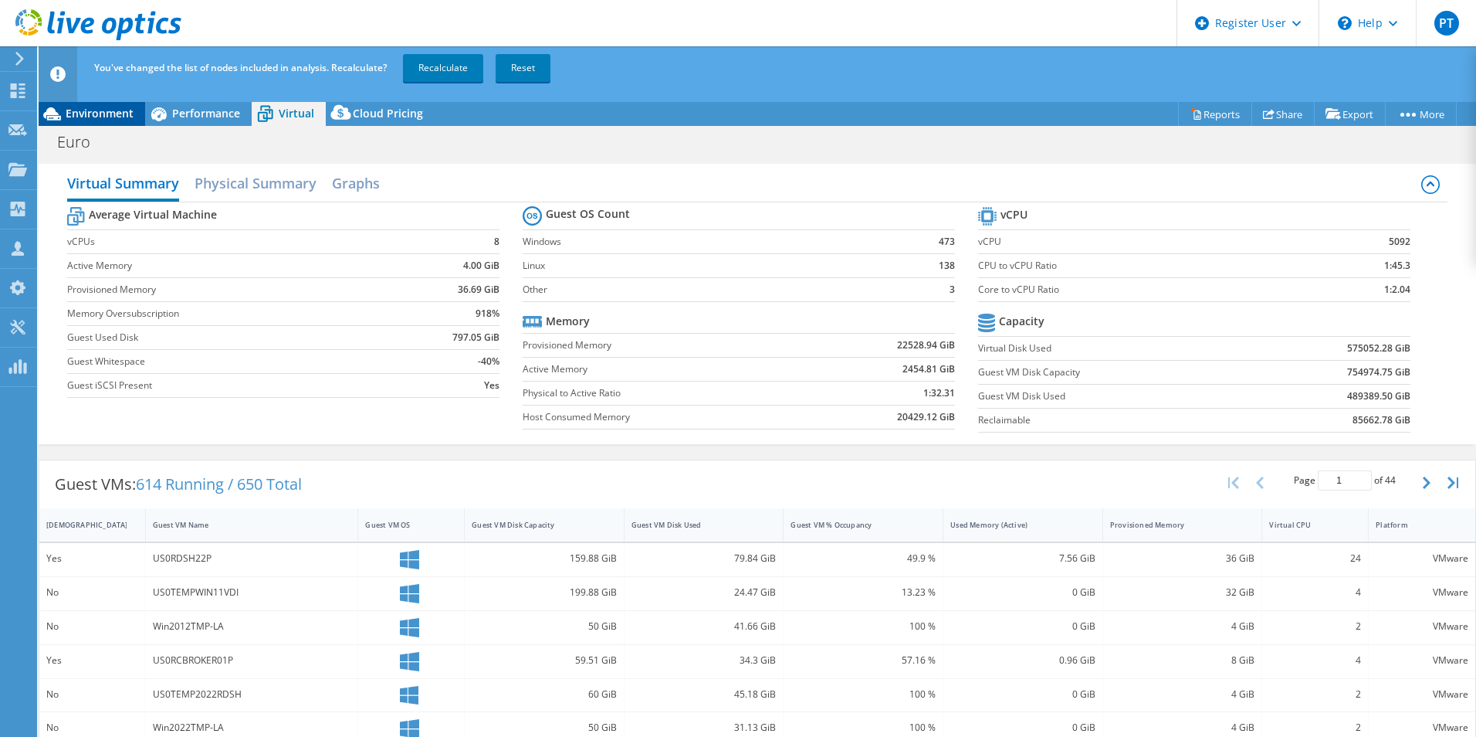
click at [103, 114] on span "Environment" at bounding box center [100, 113] width 68 height 15
